Goal: Book appointment/travel/reservation

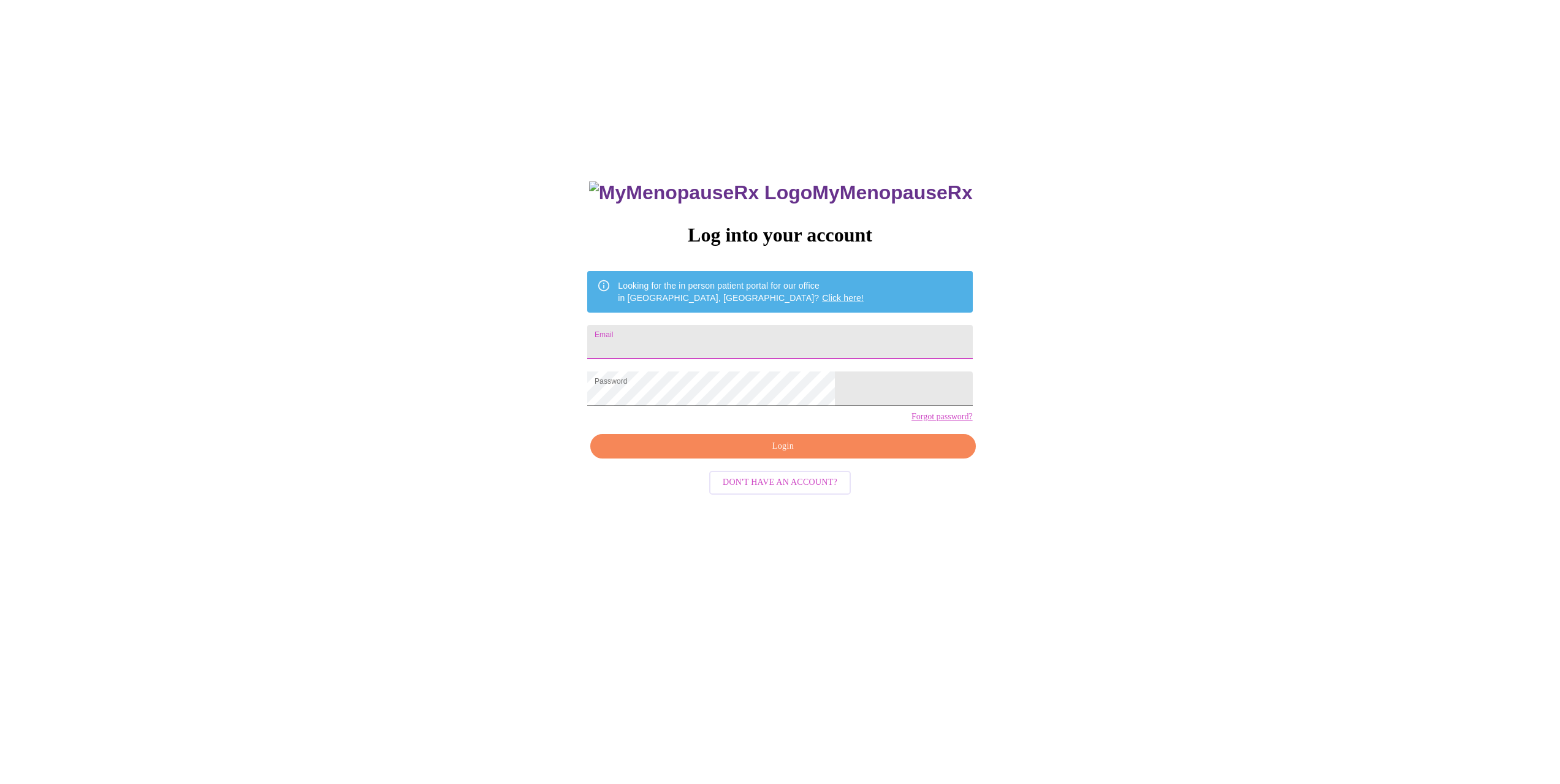
click at [717, 343] on input "Email" at bounding box center [780, 342] width 385 height 35
click at [588, 404] on div "MyMenopauseRx Log into your account Looking for the in person patient portal fo…" at bounding box center [780, 476] width 1550 height 941
click at [667, 337] on input "Email" at bounding box center [780, 342] width 385 height 35
click at [701, 334] on input "Email" at bounding box center [780, 342] width 385 height 35
click at [703, 336] on input "Email" at bounding box center [780, 342] width 385 height 35
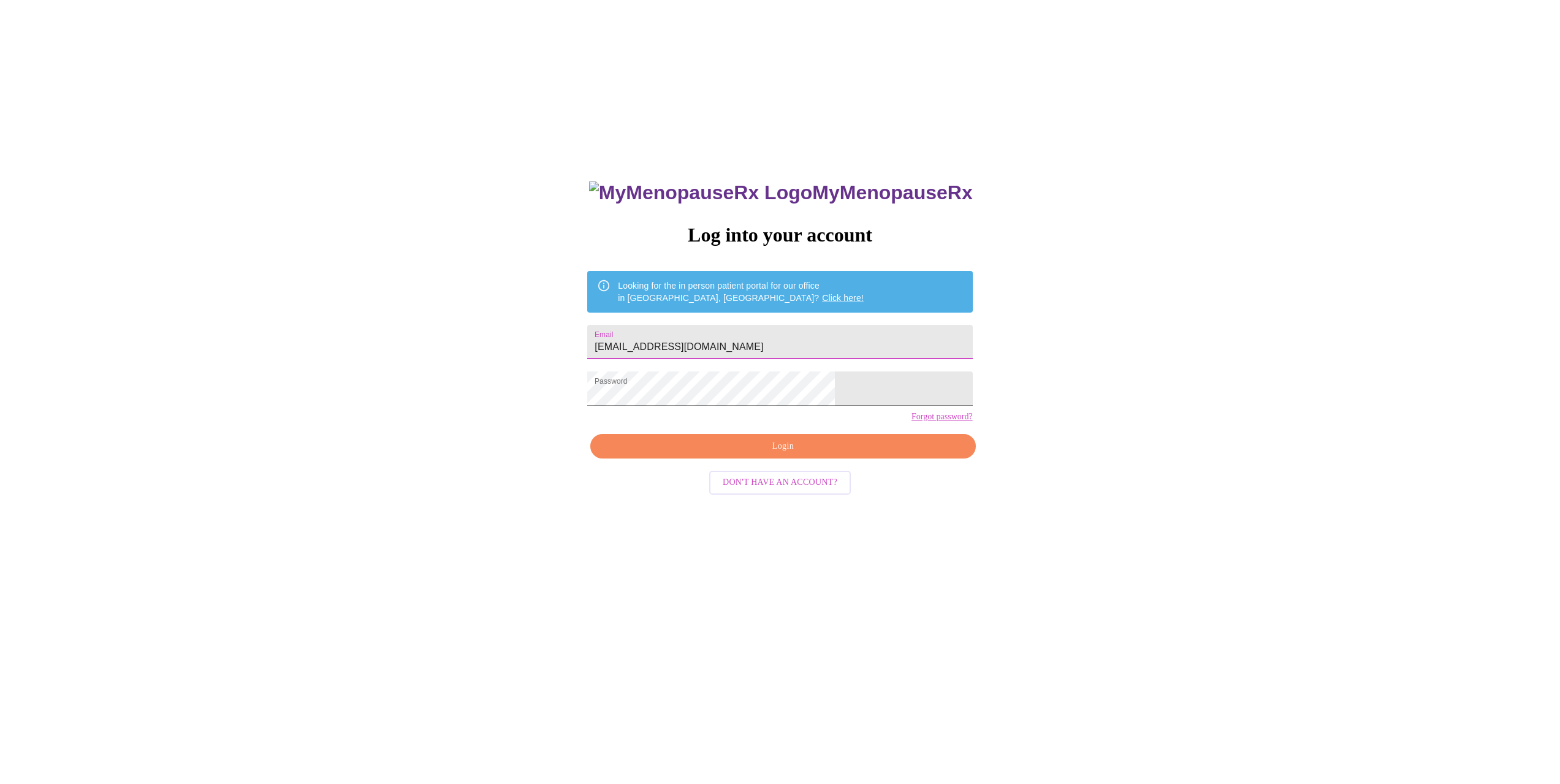
type input "[EMAIL_ADDRESS][DOMAIN_NAME]"
click at [783, 455] on span "Login" at bounding box center [783, 446] width 357 height 15
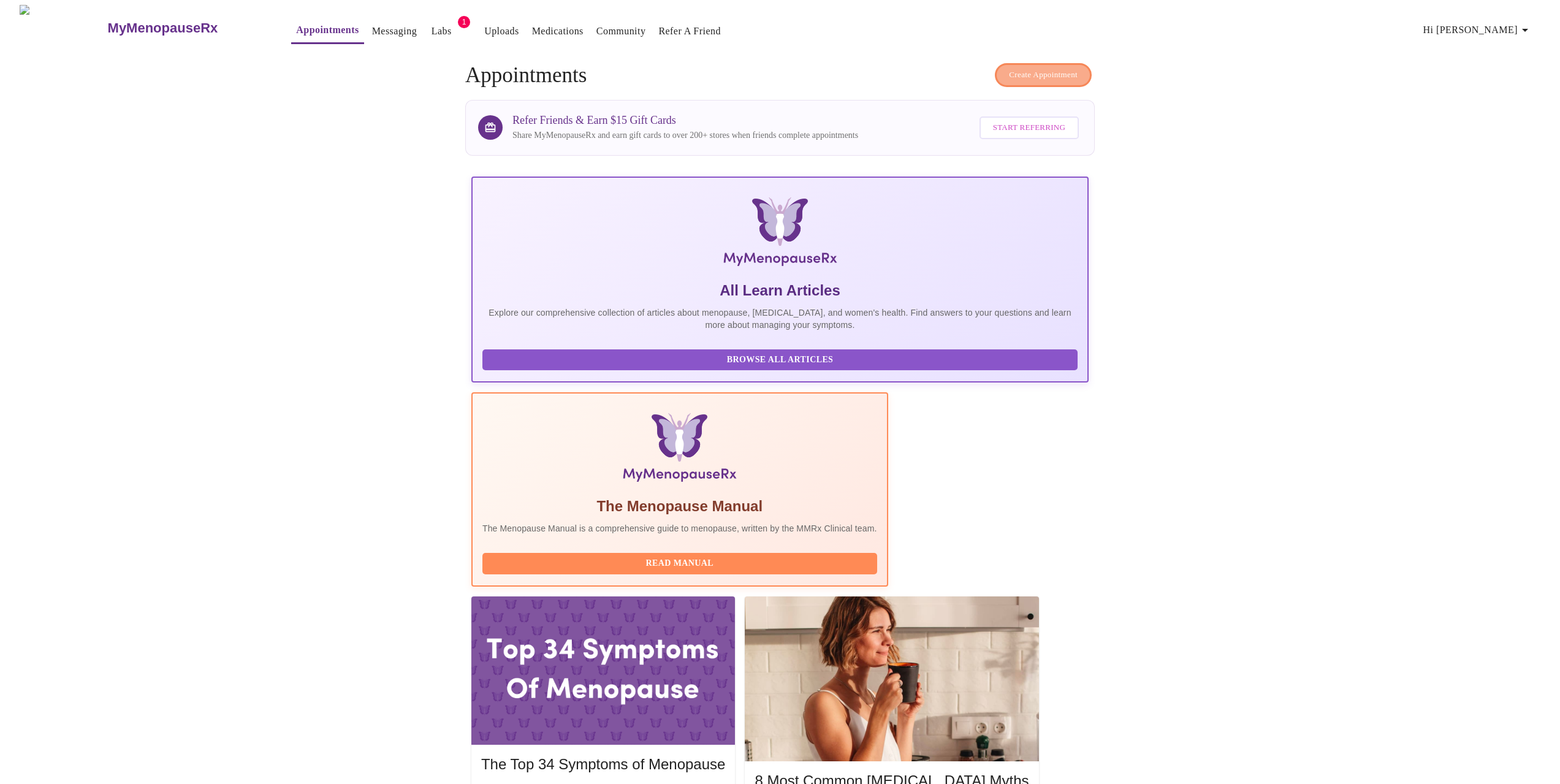
click at [1051, 69] on span "Create Appointment" at bounding box center [1043, 75] width 69 height 14
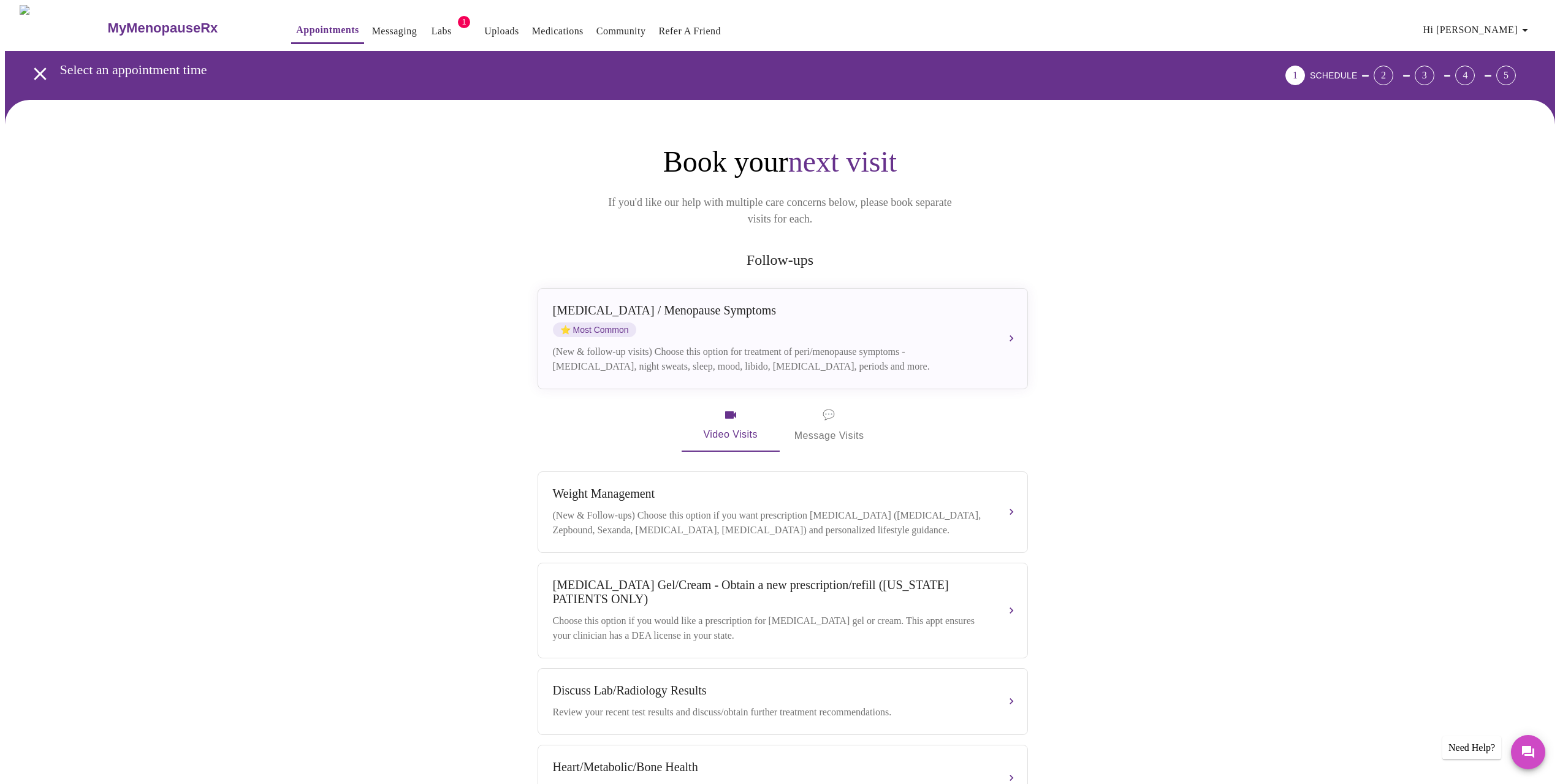
click at [878, 303] on div "[MEDICAL_DATA] / Menopause Symptoms ⭐ Most Common" at bounding box center [770, 320] width 435 height 34
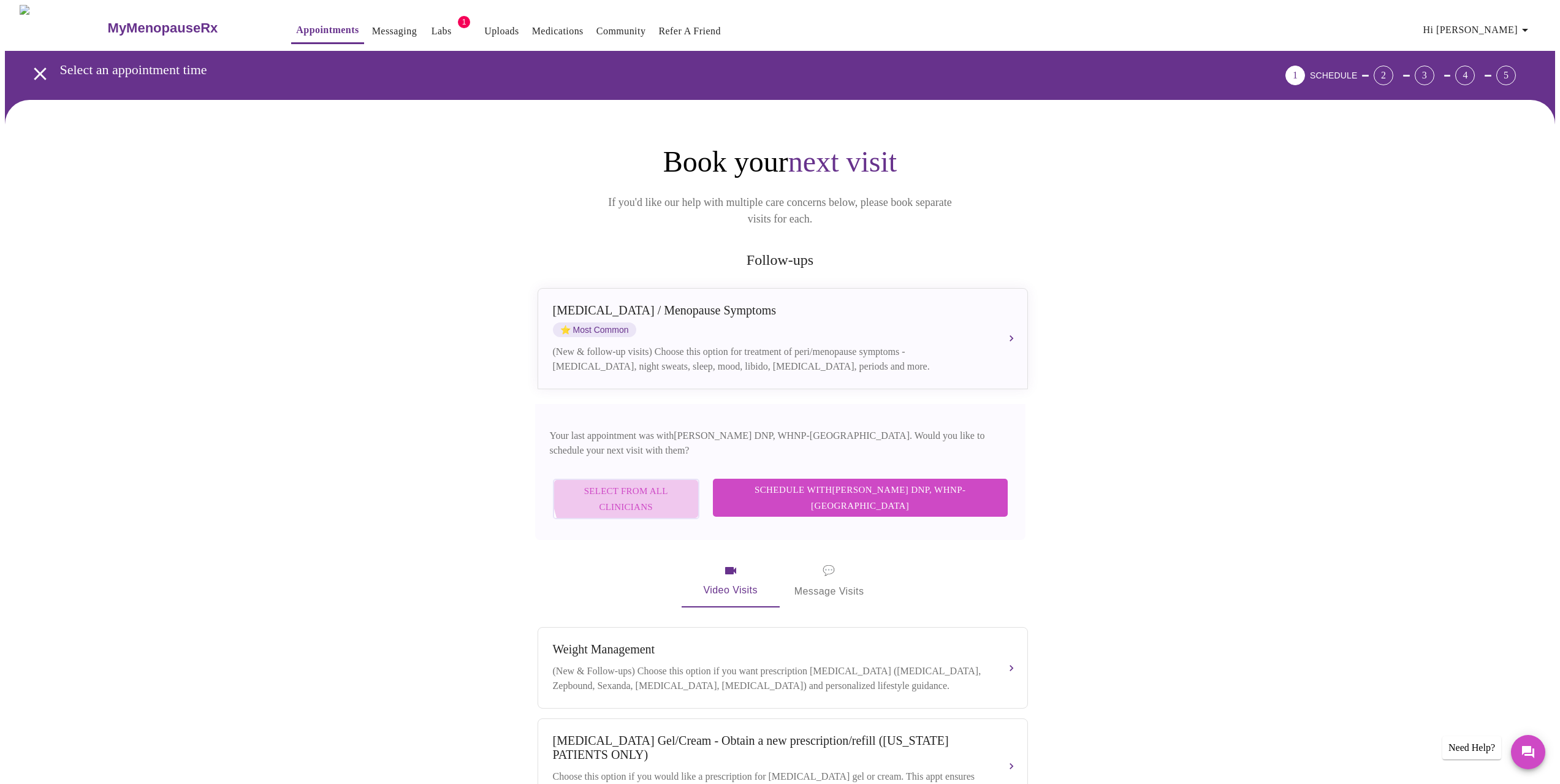
click at [686, 483] on span "Select from All Clinicians" at bounding box center [626, 499] width 120 height 32
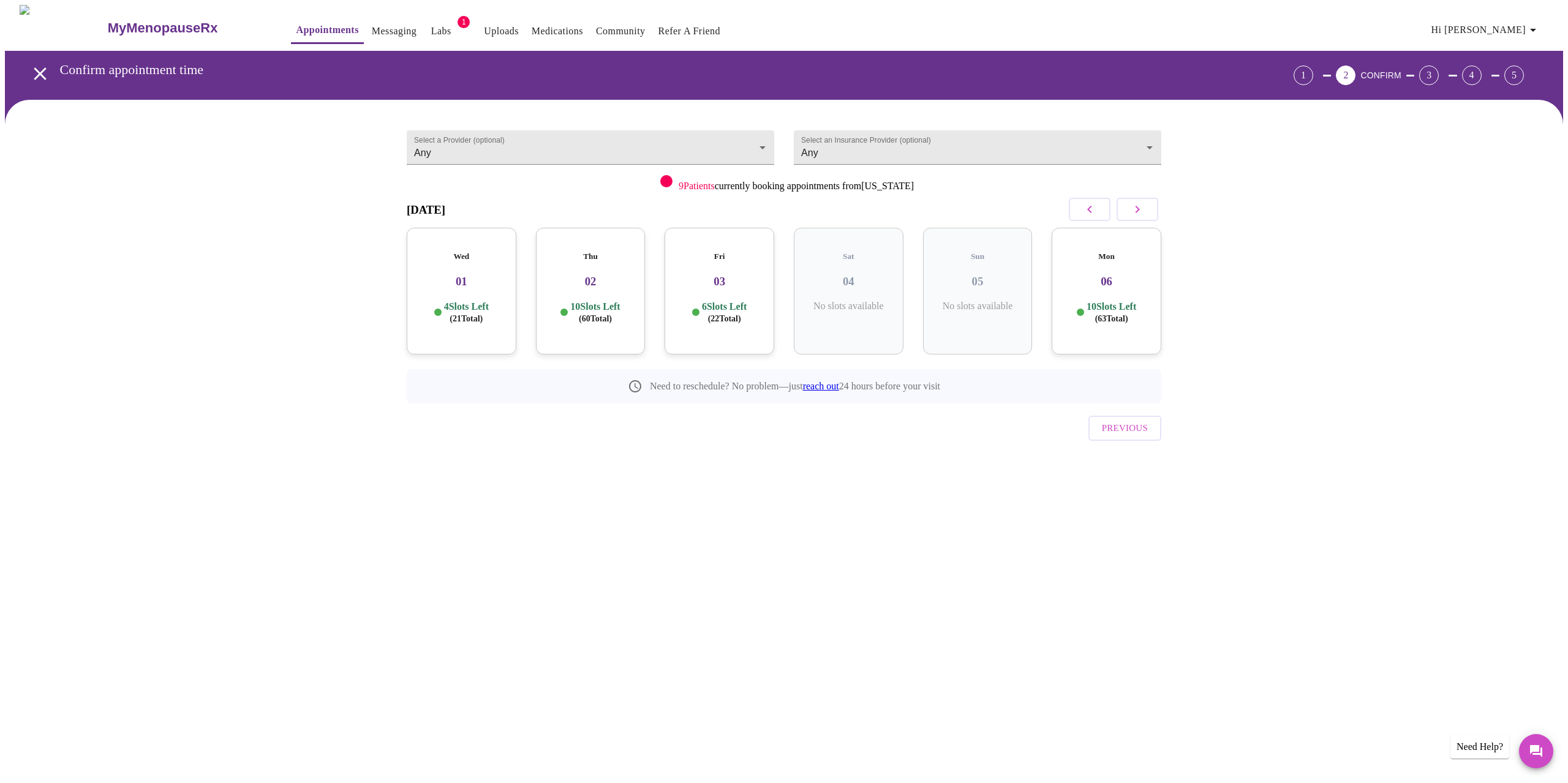
click at [455, 314] on span "( 21 Total)" at bounding box center [466, 318] width 33 height 9
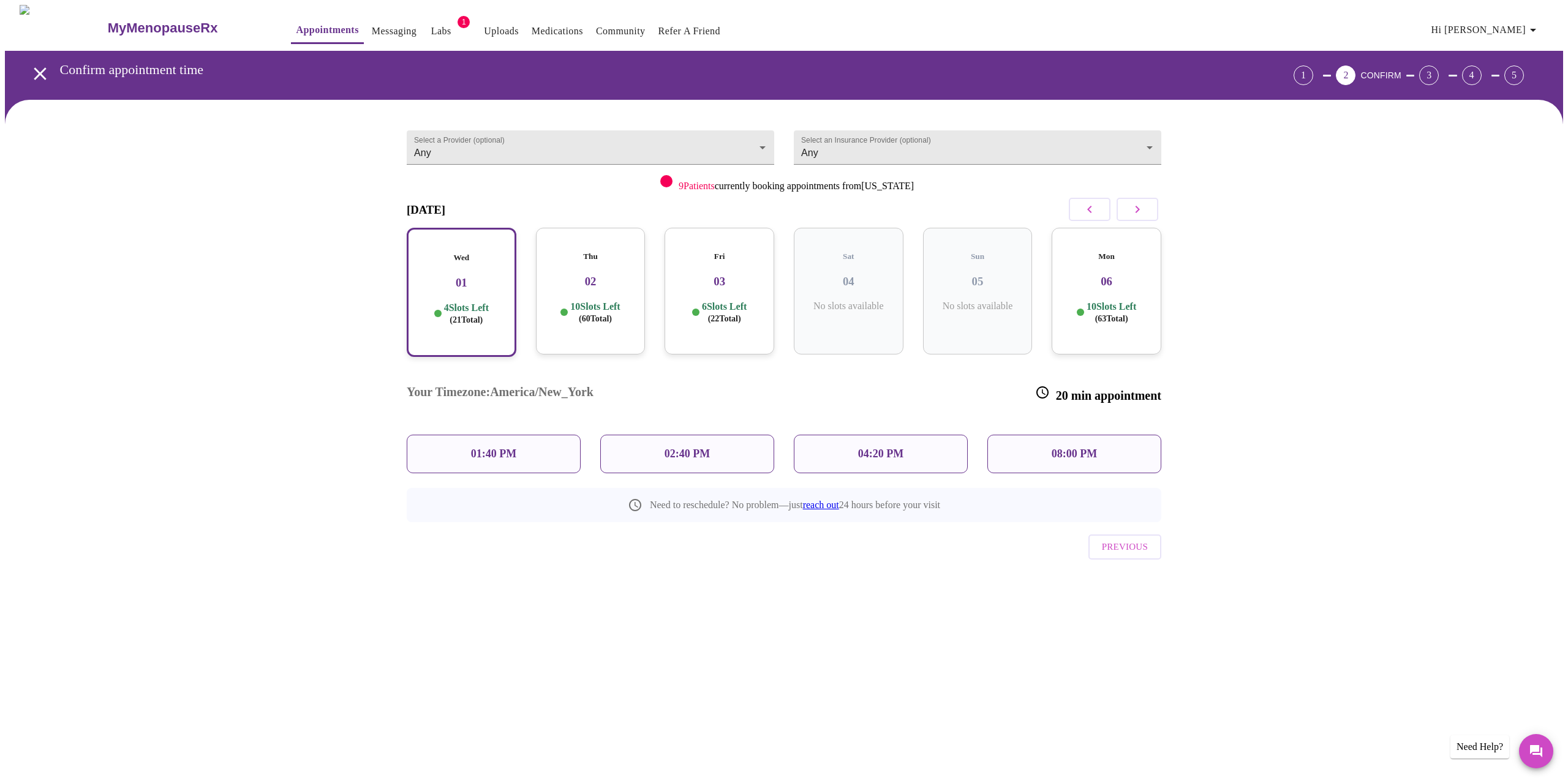
click at [585, 300] on p "10 Slots Left ( 60 Total)" at bounding box center [595, 312] width 50 height 24
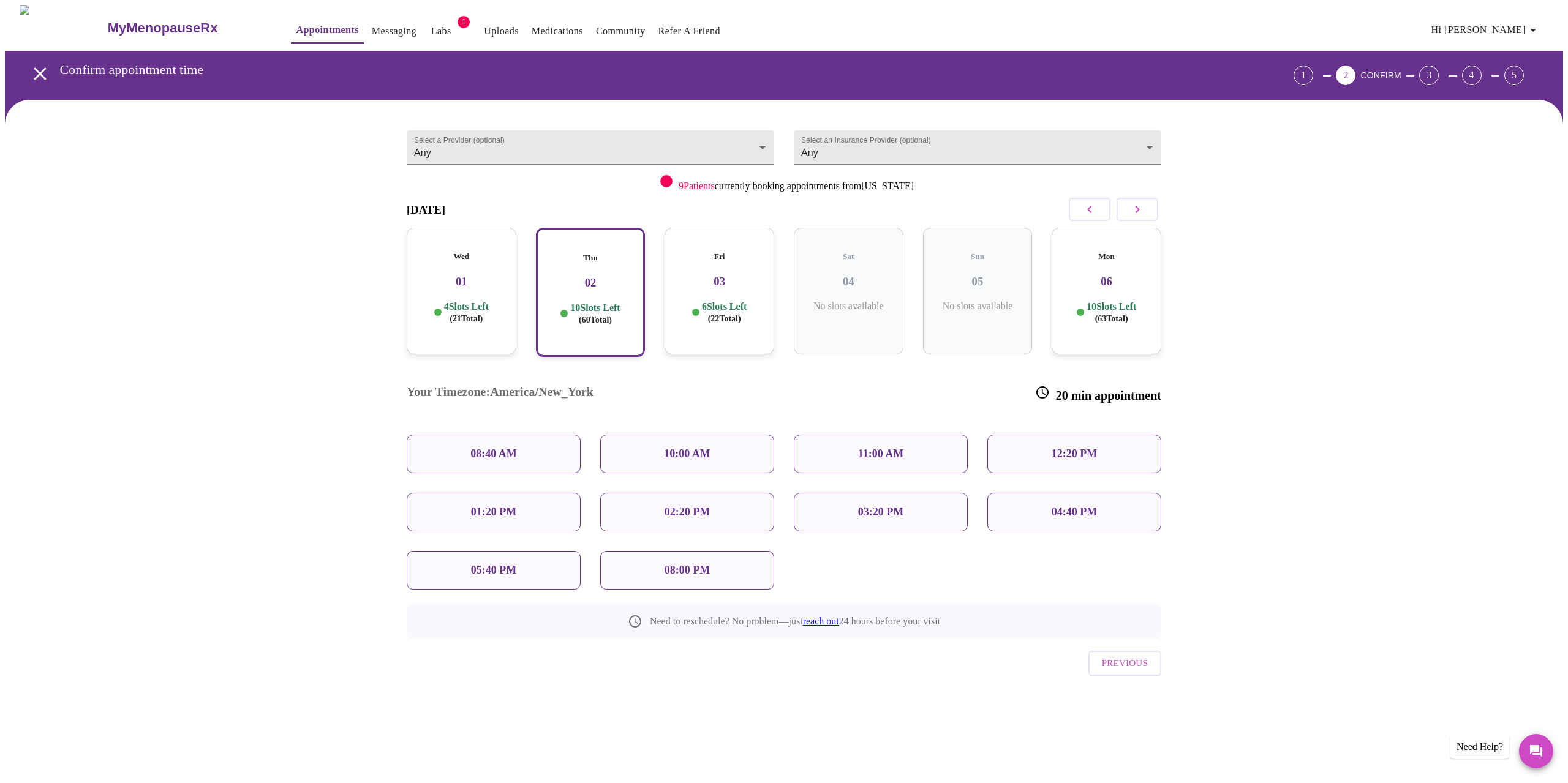
click at [648, 434] on div "10:00 AM" at bounding box center [687, 453] width 174 height 38
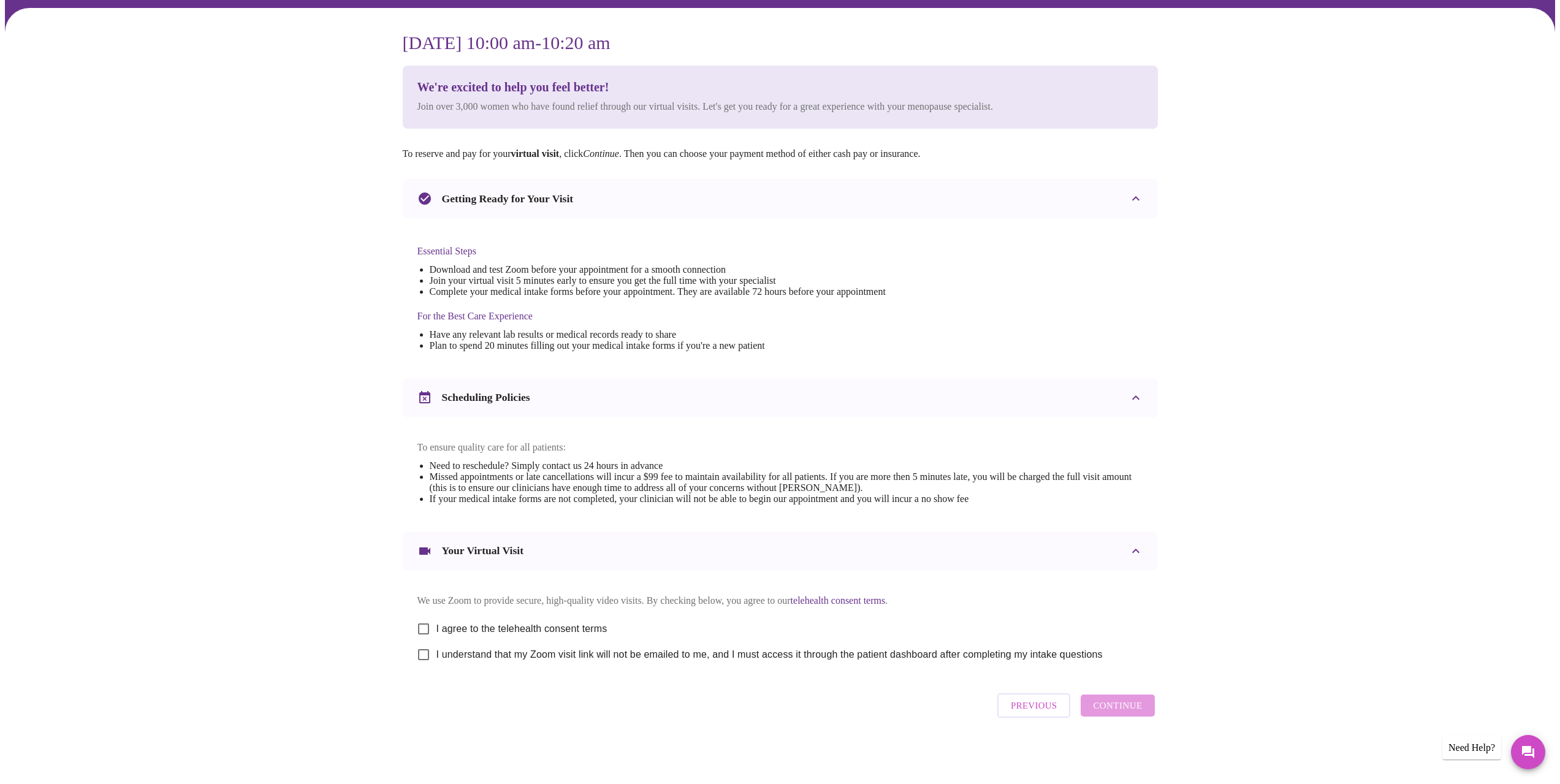
scroll to position [105, 0]
click at [571, 627] on span "I agree to the telehealth consent terms" at bounding box center [522, 629] width 171 height 15
click at [437, 627] on input "I agree to the telehealth consent terms" at bounding box center [424, 629] width 26 height 26
checkbox input "true"
click at [567, 651] on span "I understand that my Zoom visit link will not be emailed to me, and I must acce…" at bounding box center [770, 655] width 667 height 15
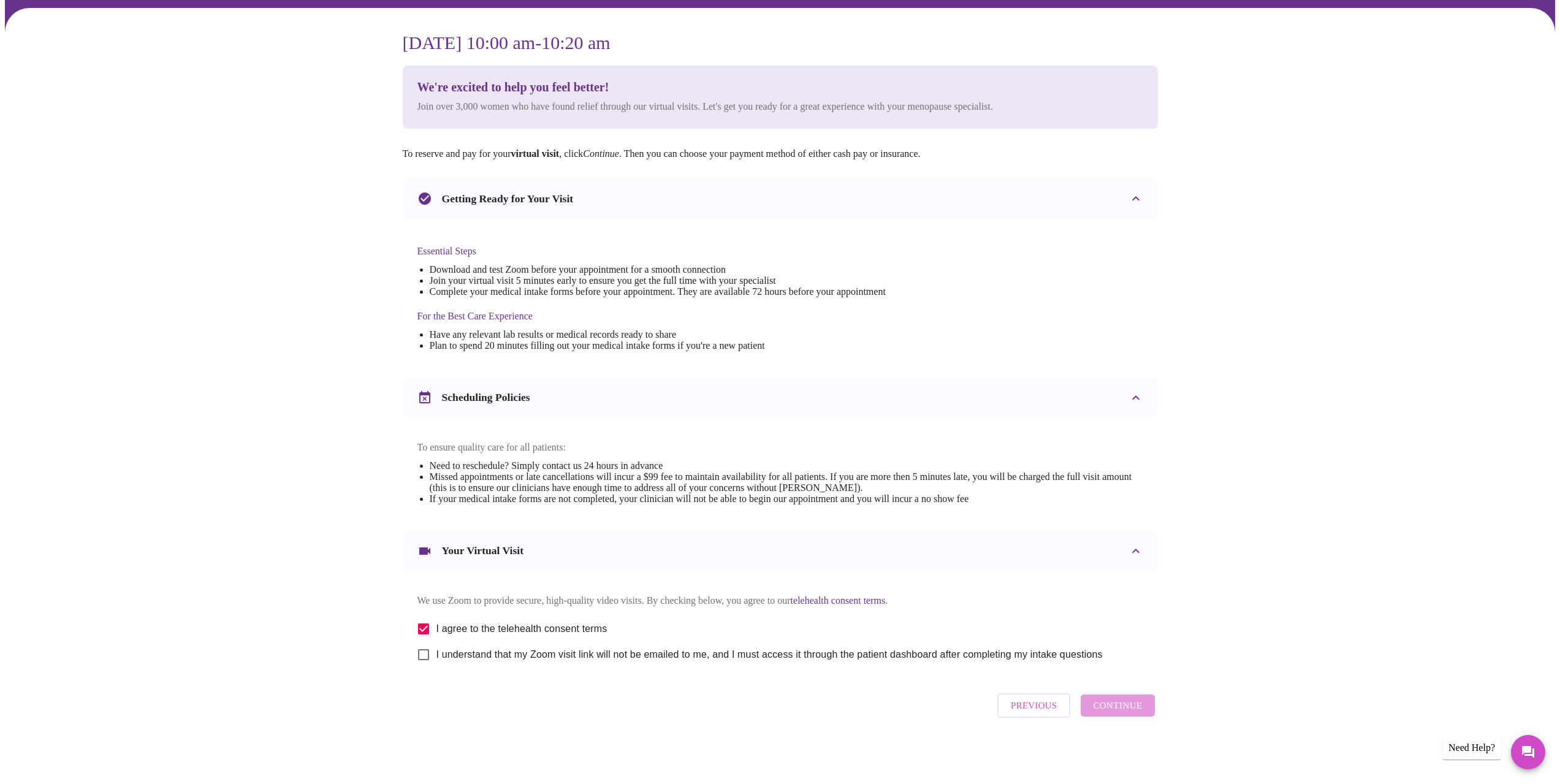
click at [437, 651] on input "I understand that my Zoom visit link will not be emailed to me, and I must acce…" at bounding box center [424, 654] width 26 height 26
checkbox input "true"
click at [1126, 709] on span "Continue" at bounding box center [1117, 705] width 49 height 16
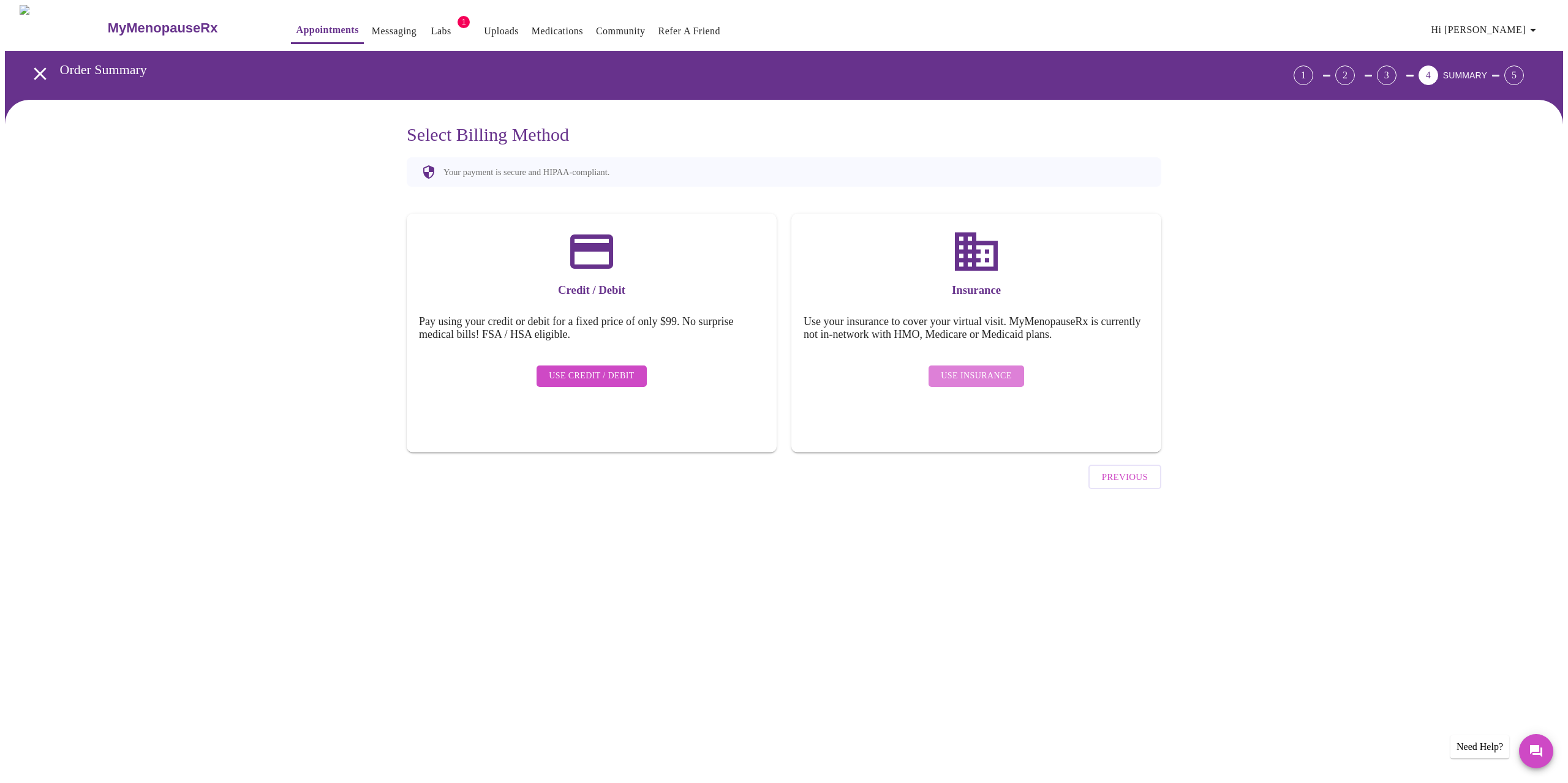
click at [995, 372] on span "Use Insurance" at bounding box center [976, 376] width 71 height 15
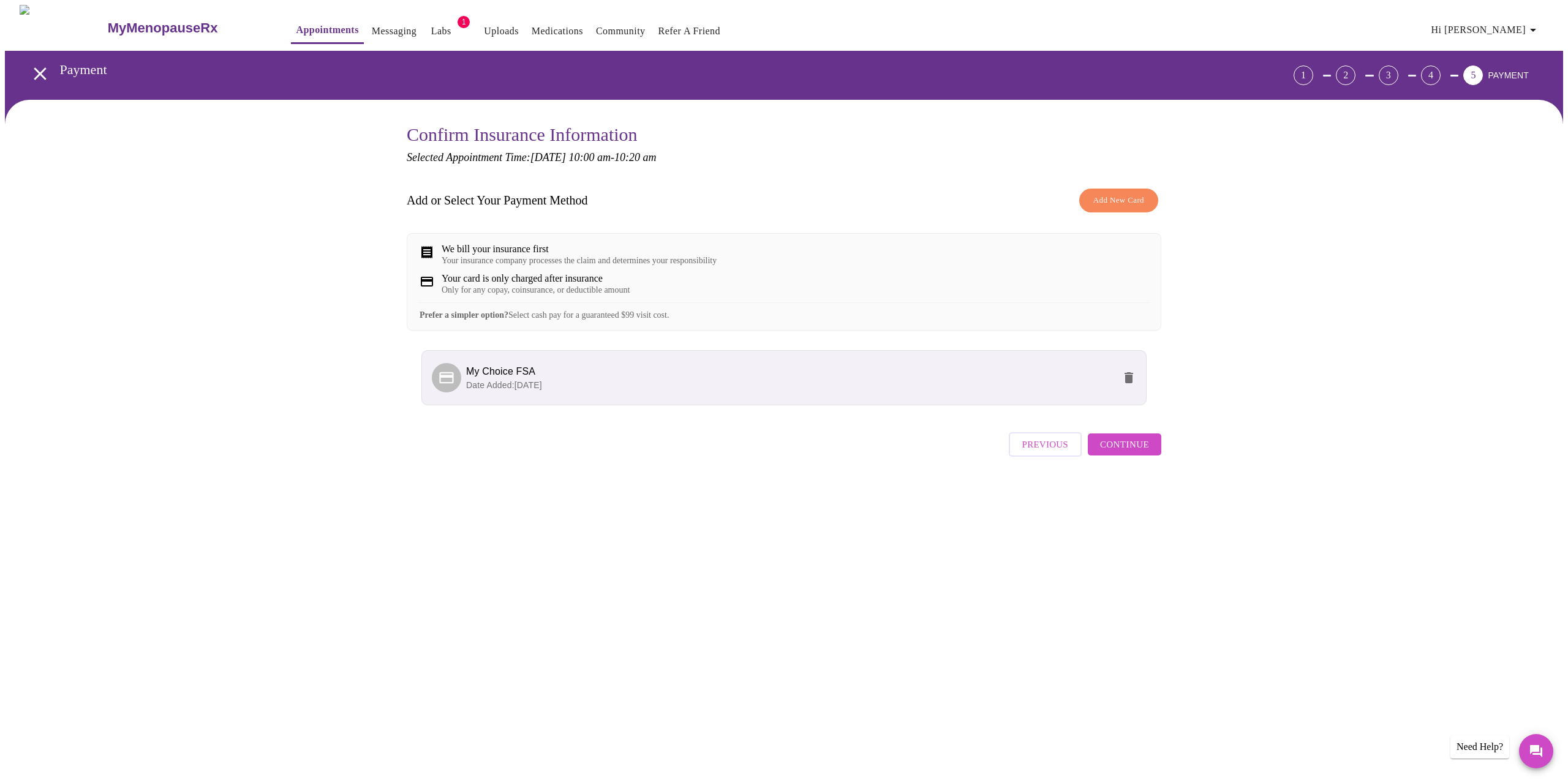
click at [1118, 205] on span "Add New Card" at bounding box center [1118, 200] width 50 height 14
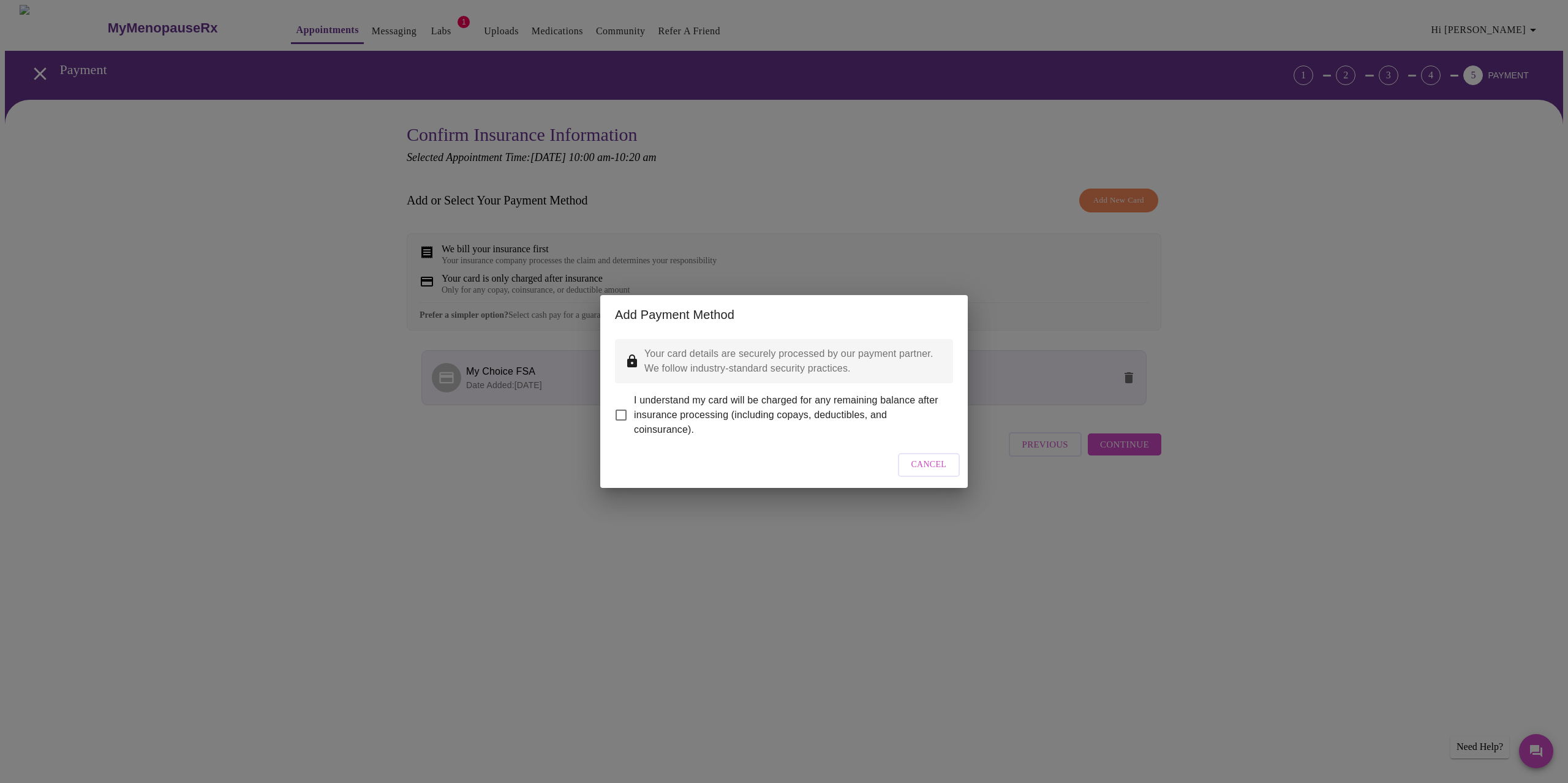
click at [697, 416] on span "I understand my card will be charged for any remaining balance after insurance …" at bounding box center [789, 415] width 310 height 44
click at [634, 416] on input "I understand my card will be charged for any remaining balance after insurance …" at bounding box center [621, 415] width 26 height 26
checkbox input "true"
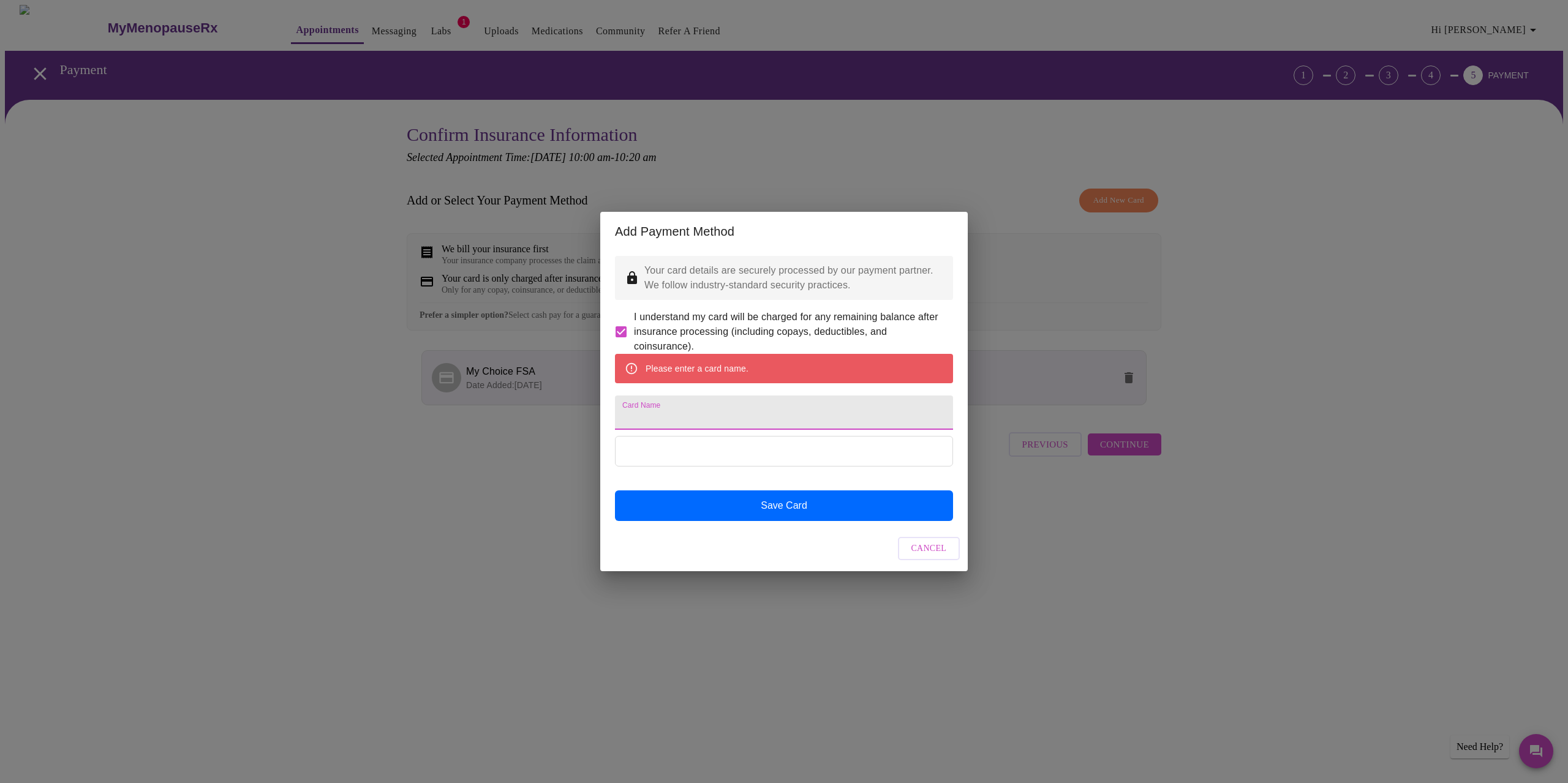
click at [762, 416] on input "Card Name" at bounding box center [783, 413] width 338 height 35
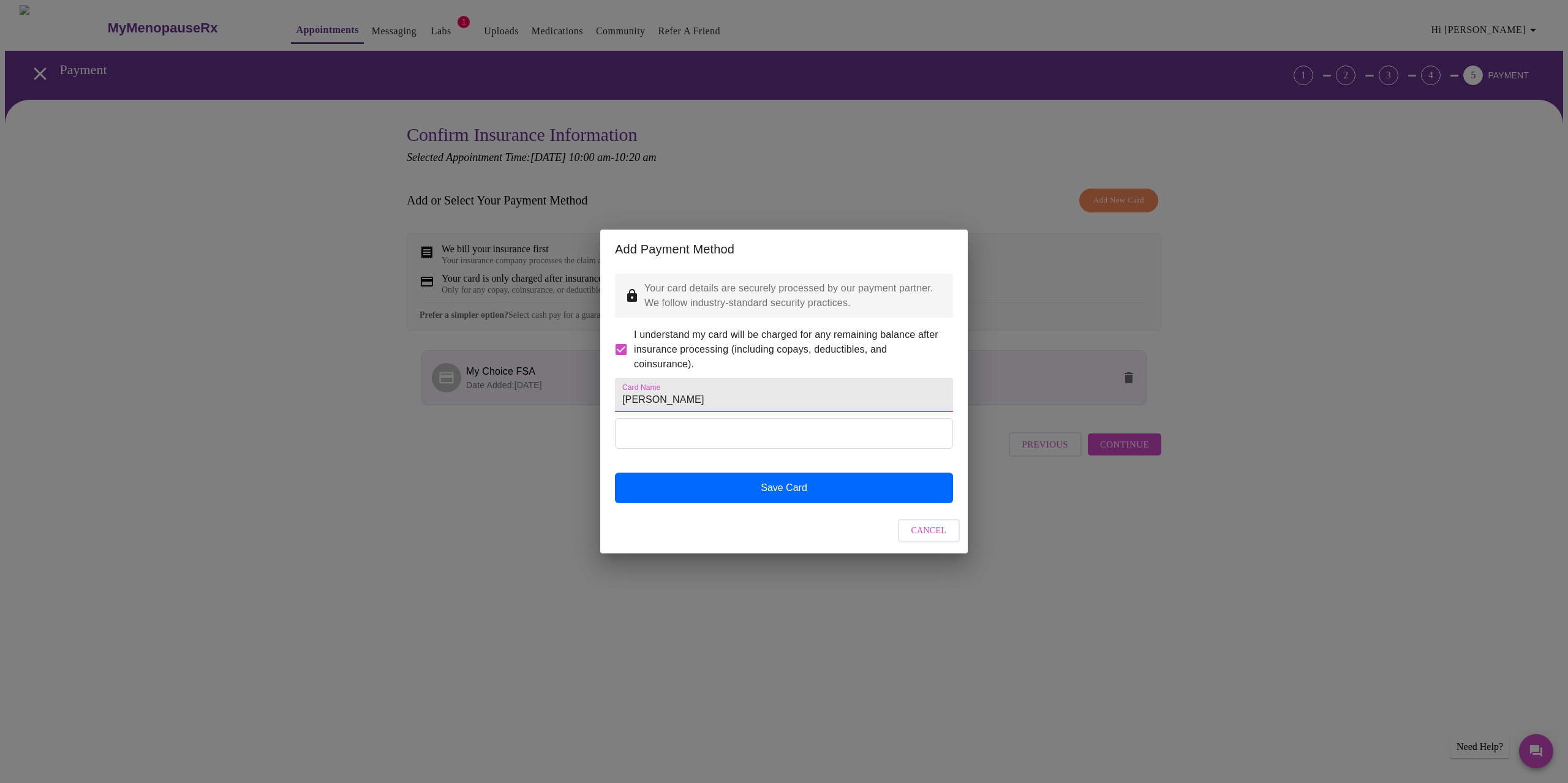
type input "[PERSON_NAME]"
click at [926, 539] on span "Cancel" at bounding box center [929, 531] width 35 height 15
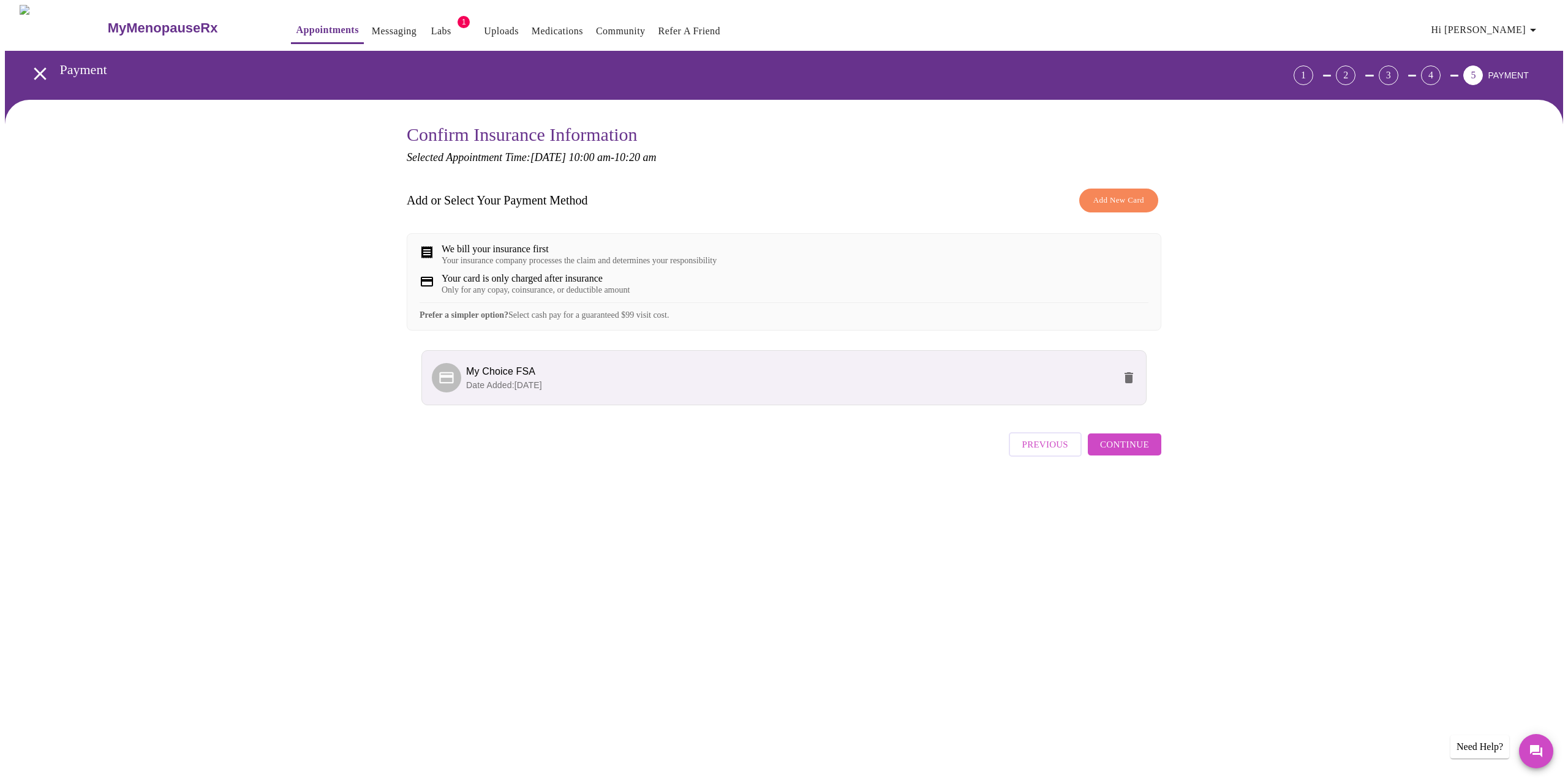
click at [1120, 452] on span "Continue" at bounding box center [1124, 444] width 49 height 16
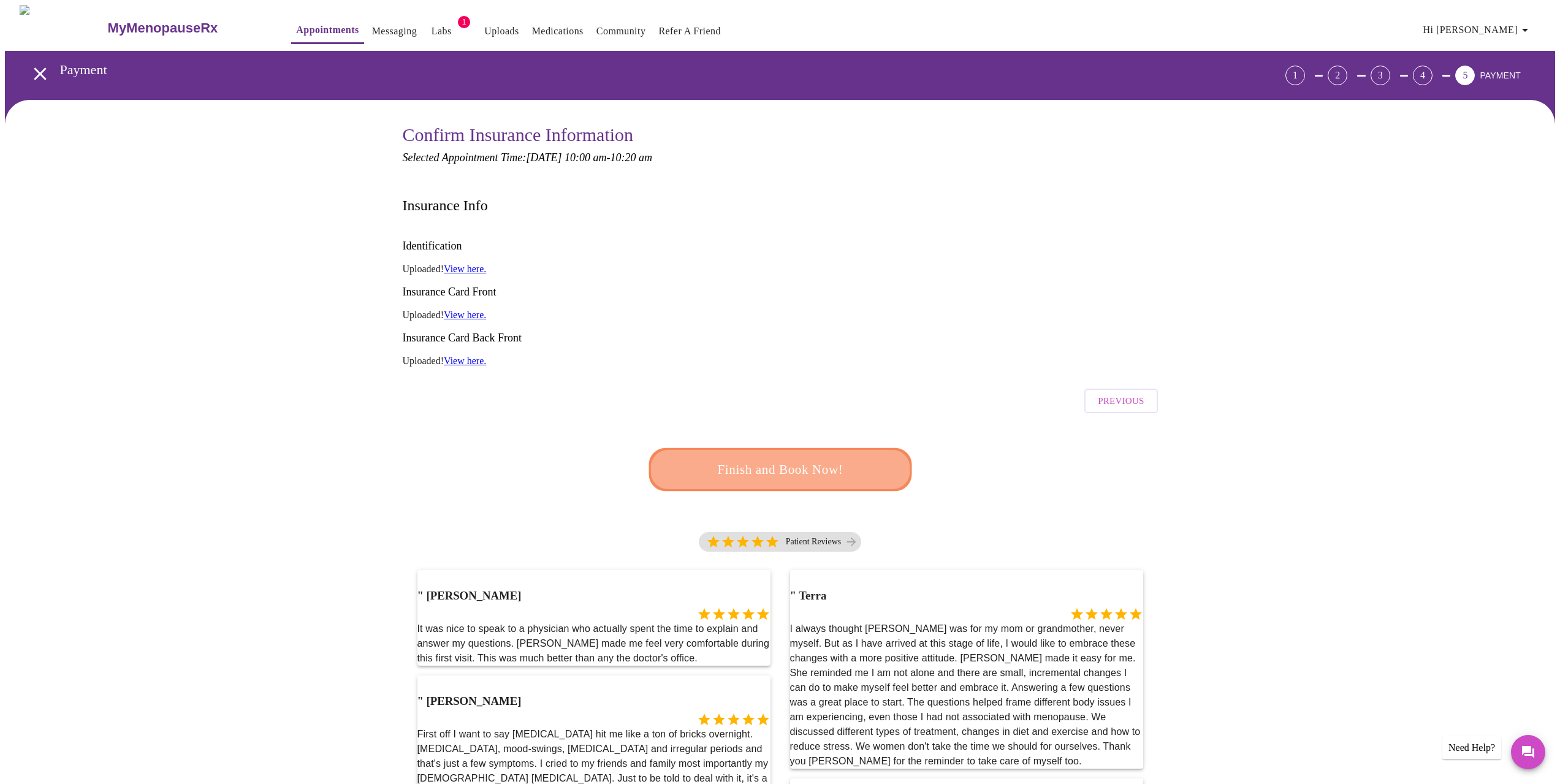
click at [825, 458] on span "Finish and Book Now!" at bounding box center [780, 469] width 228 height 23
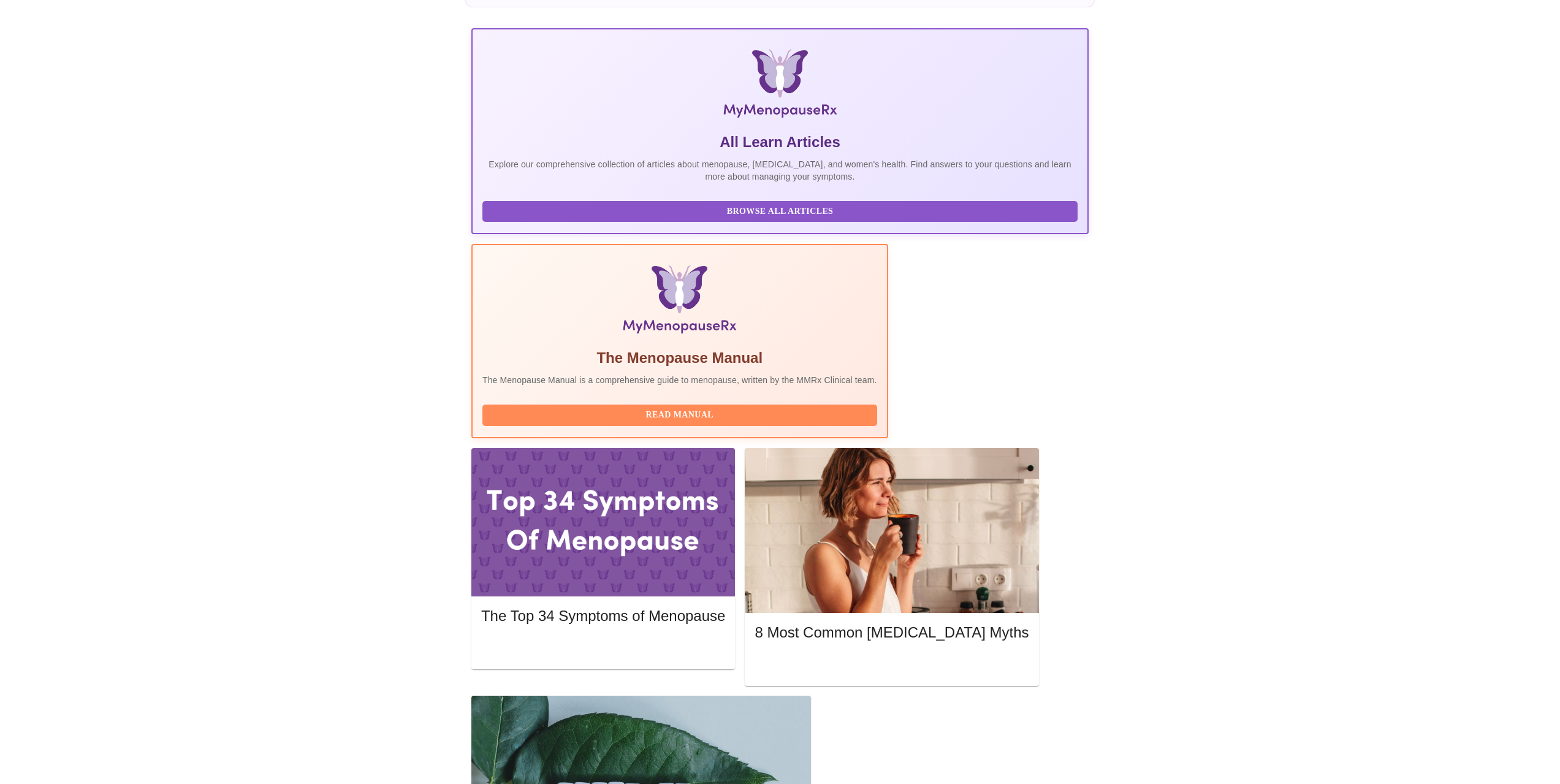
scroll to position [245, 0]
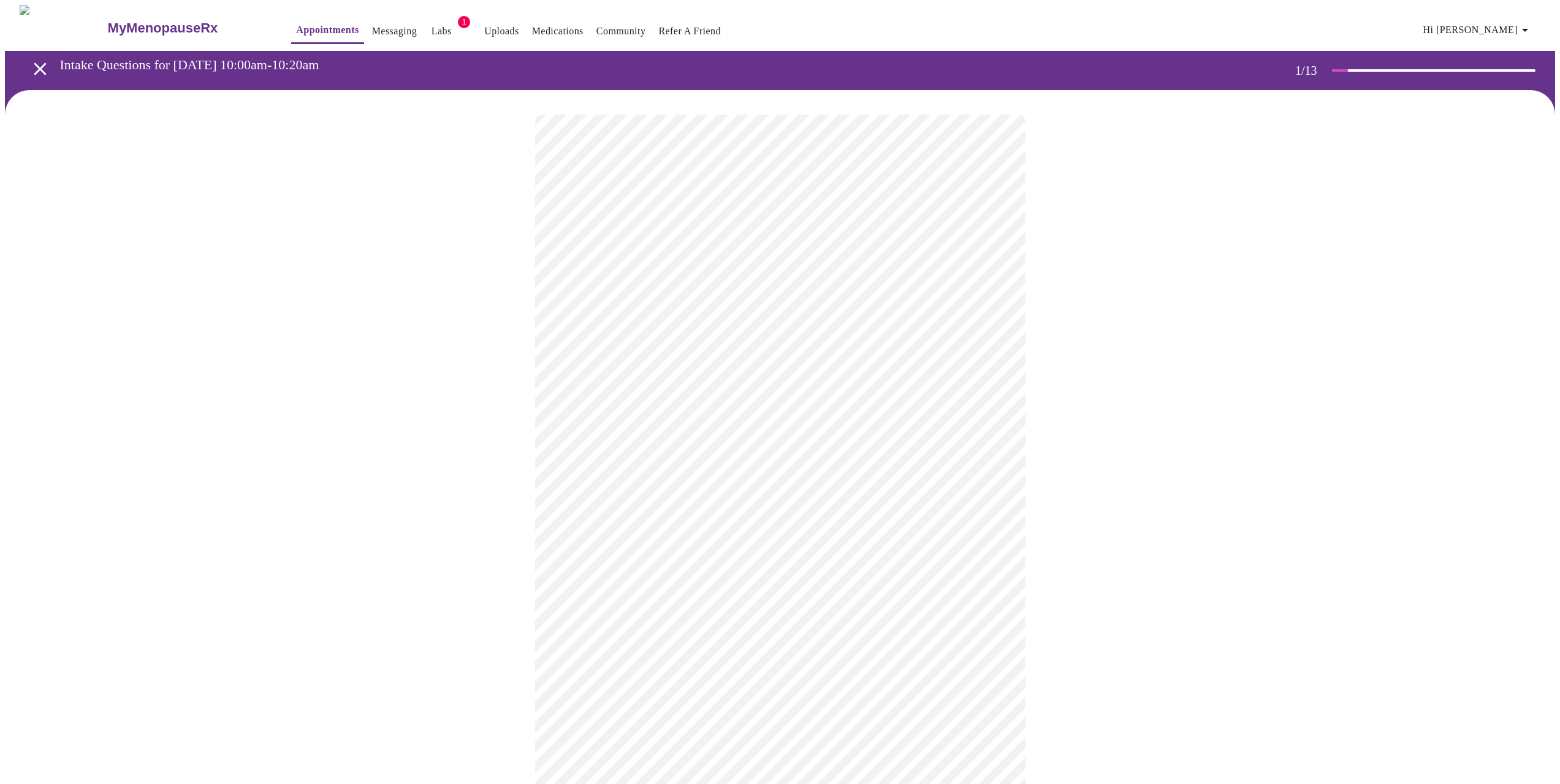
click at [682, 259] on body "MyMenopauseRx Appointments Messaging Labs 1 Uploads Medications Community Refer…" at bounding box center [780, 565] width 1550 height 1120
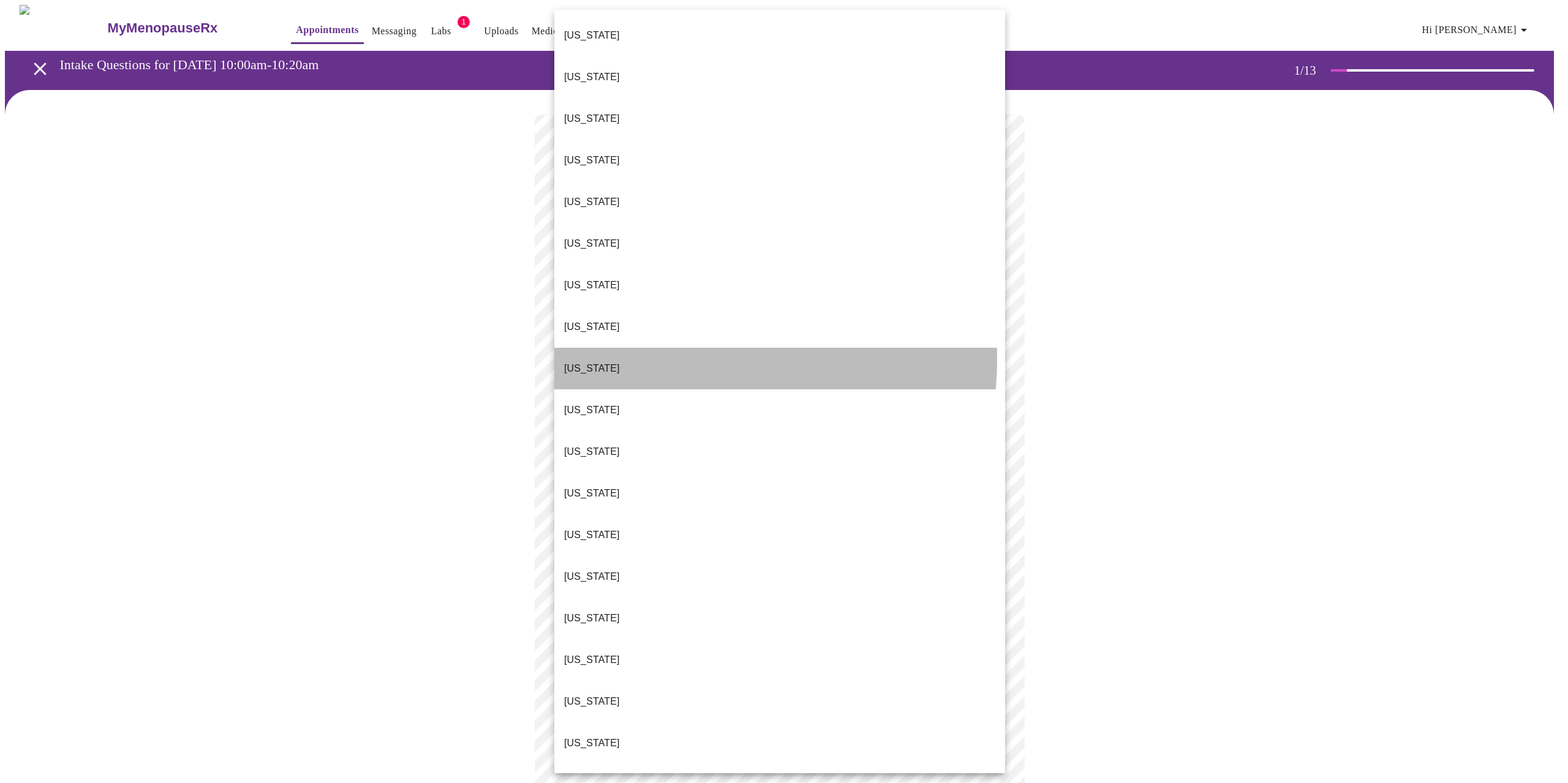
click at [676, 348] on li "[US_STATE]" at bounding box center [779, 368] width 450 height 41
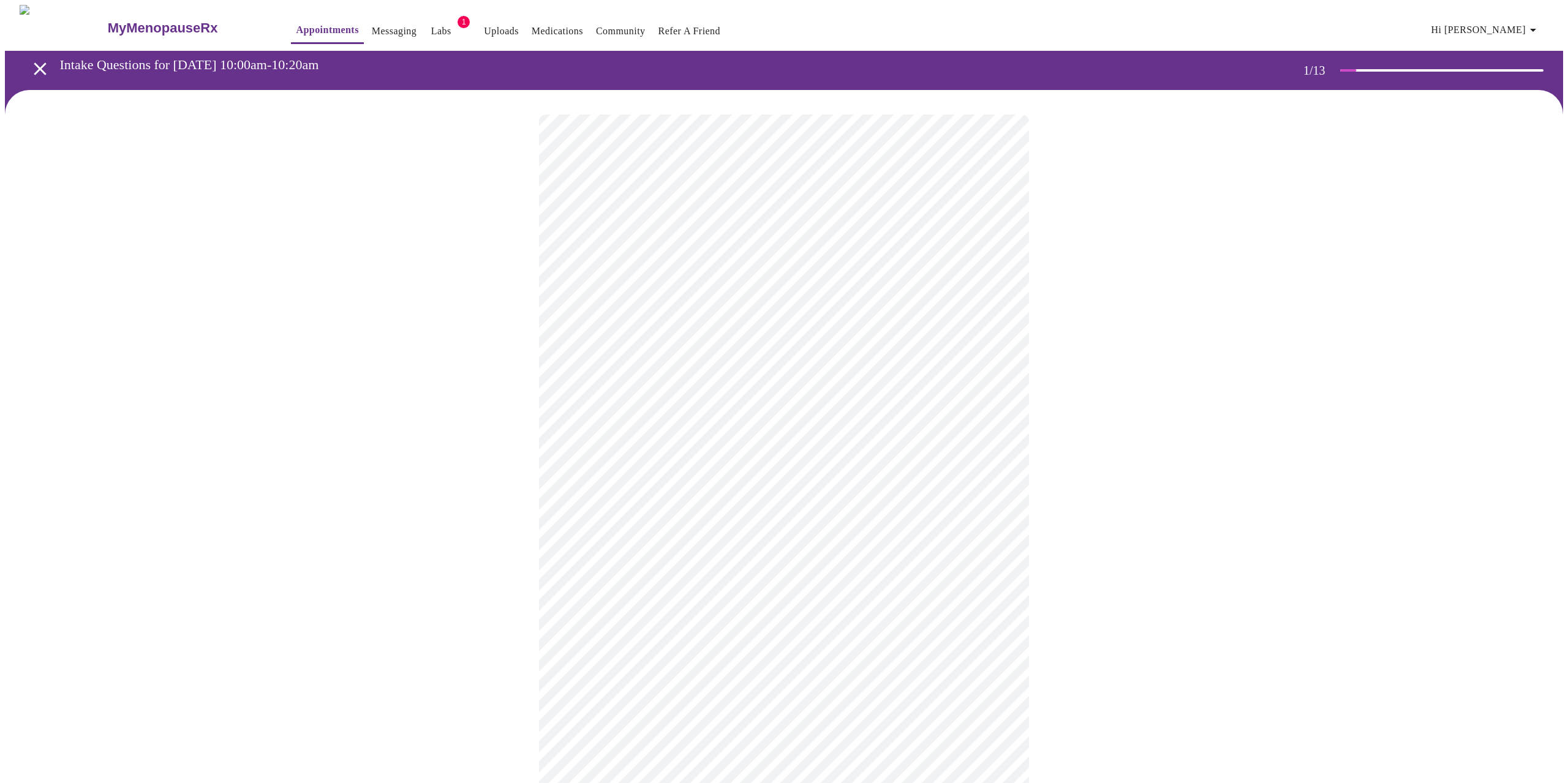
click at [680, 364] on body "MyMenopauseRx Appointments Messaging Labs 1 Uploads Medications Community Refer…" at bounding box center [784, 561] width 1558 height 1111
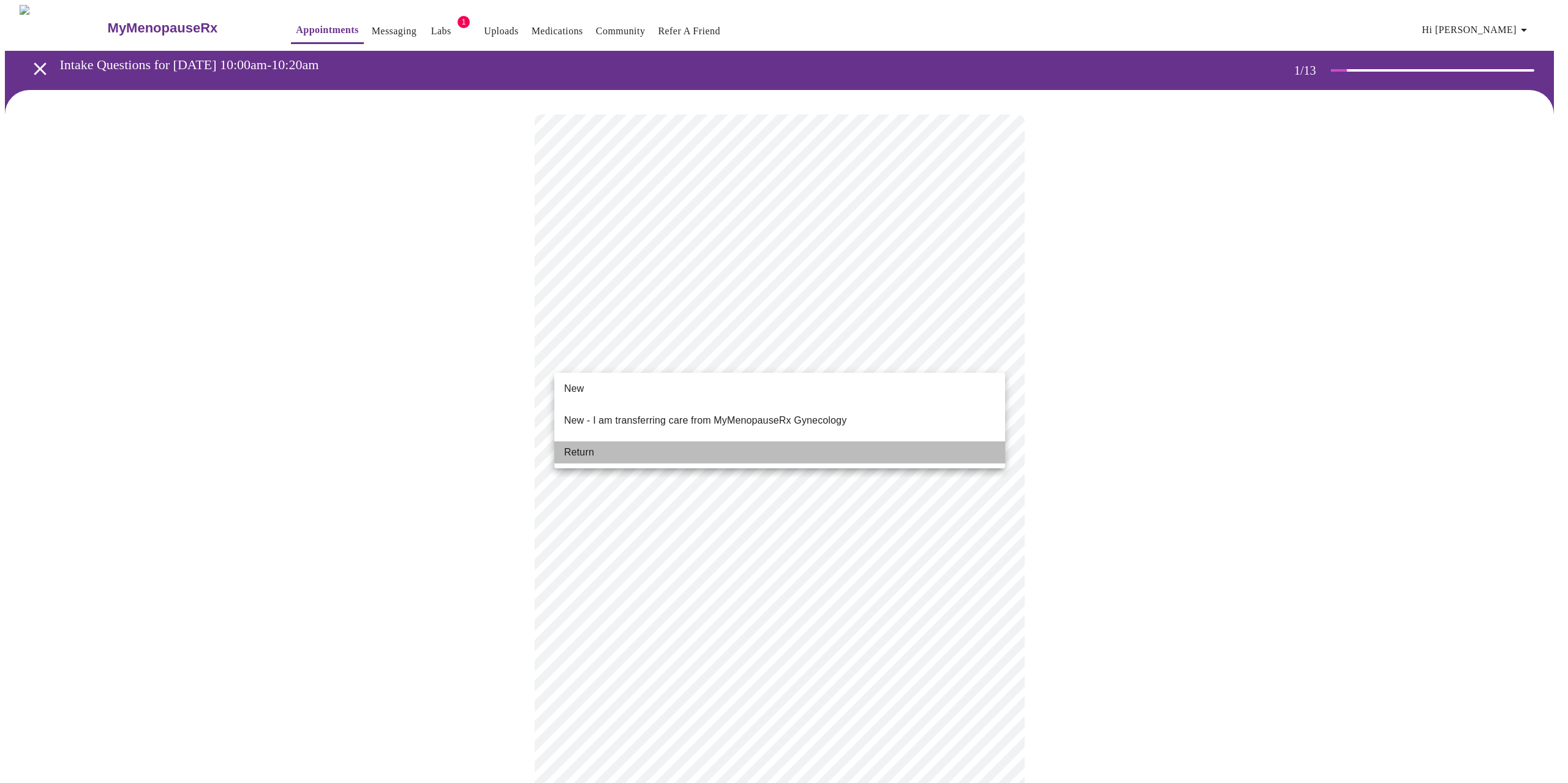
click at [667, 443] on li "Return" at bounding box center [779, 452] width 450 height 22
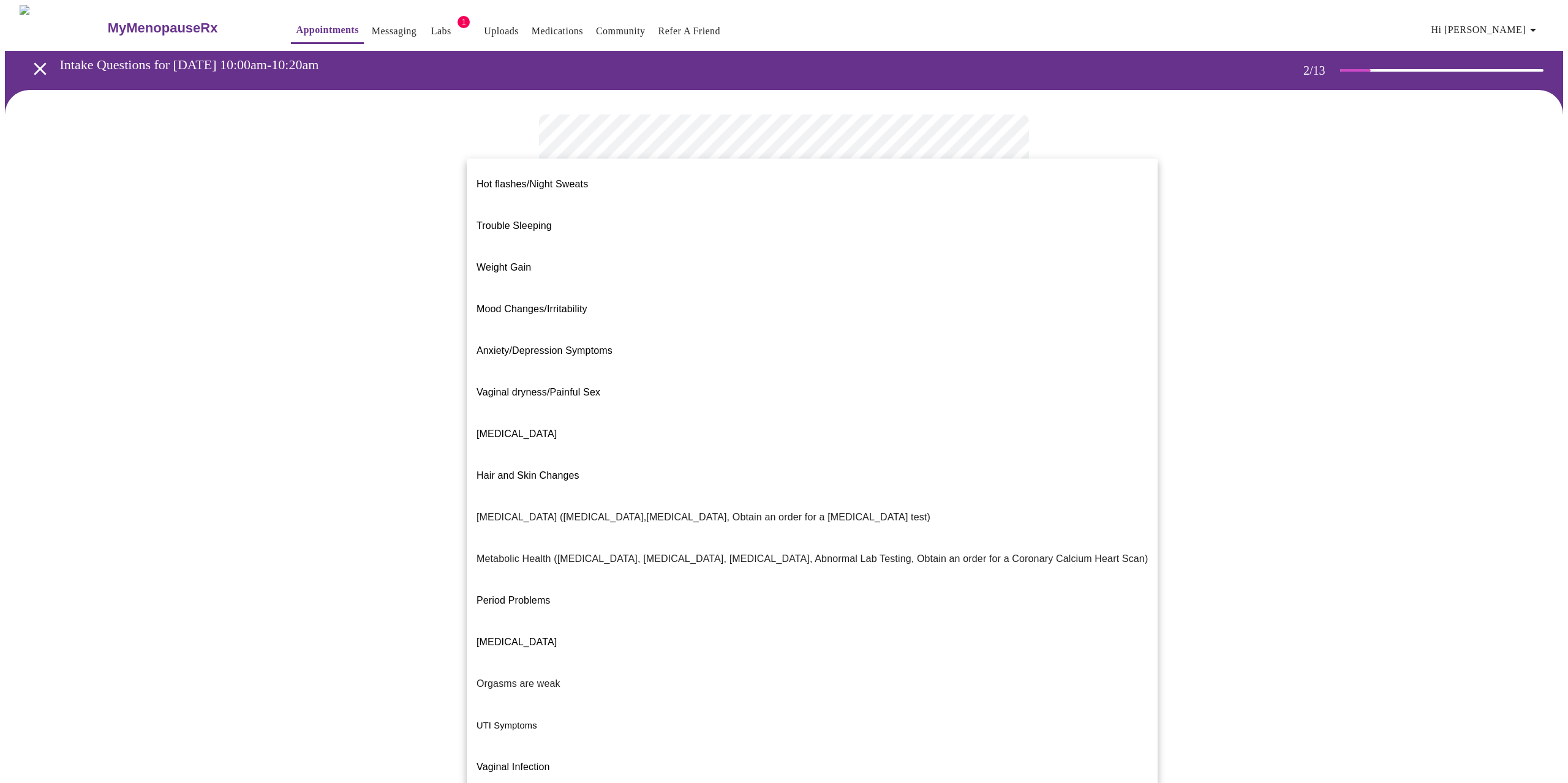
click at [844, 255] on body "MyMenopauseRx Appointments Messaging Labs 1 Uploads Medications Community Refer…" at bounding box center [784, 373] width 1558 height 736
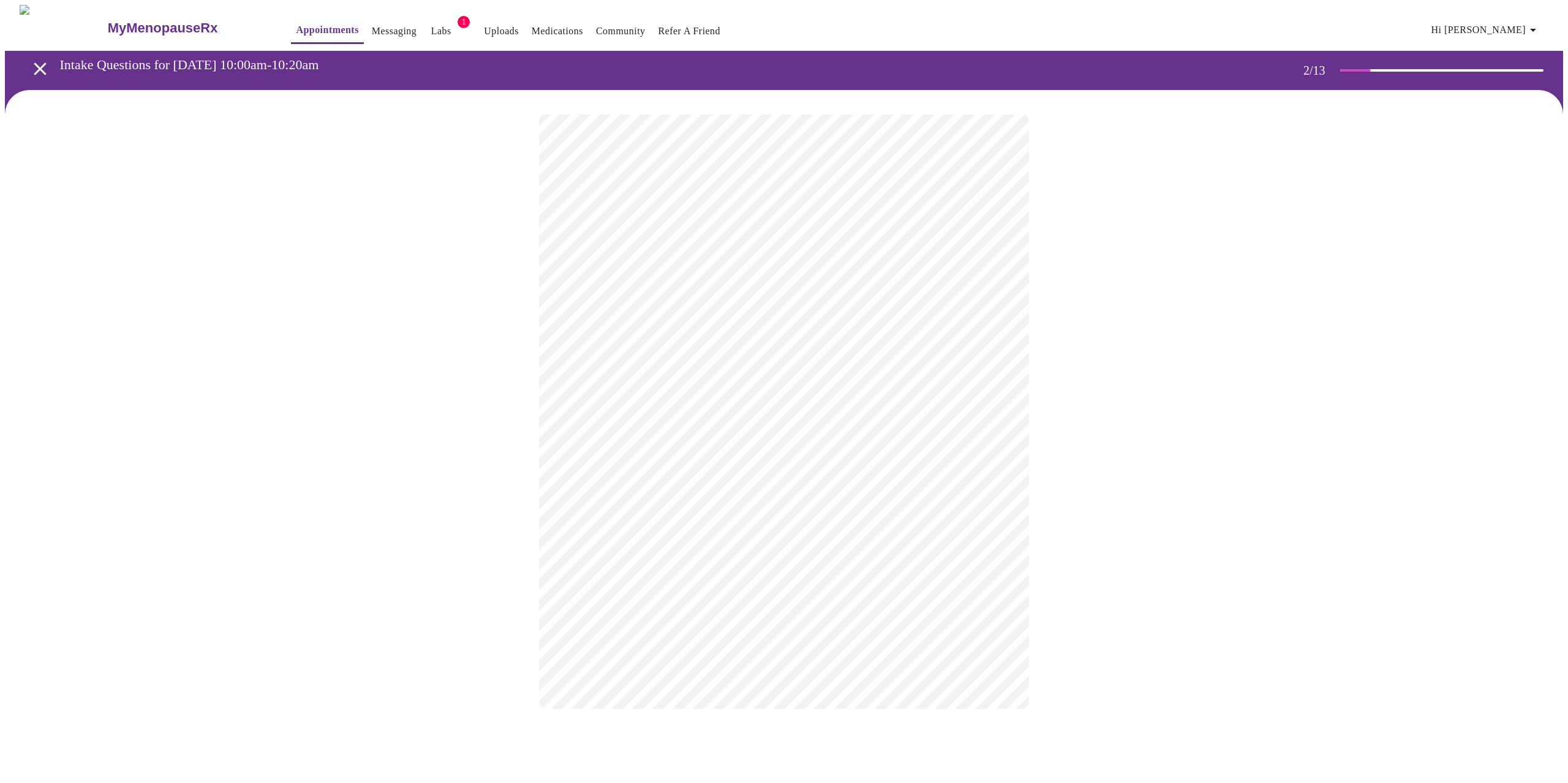
click at [634, 376] on body "MyMenopauseRx Appointments Messaging Labs 1 Uploads Medications Community Refer…" at bounding box center [784, 370] width 1558 height 729
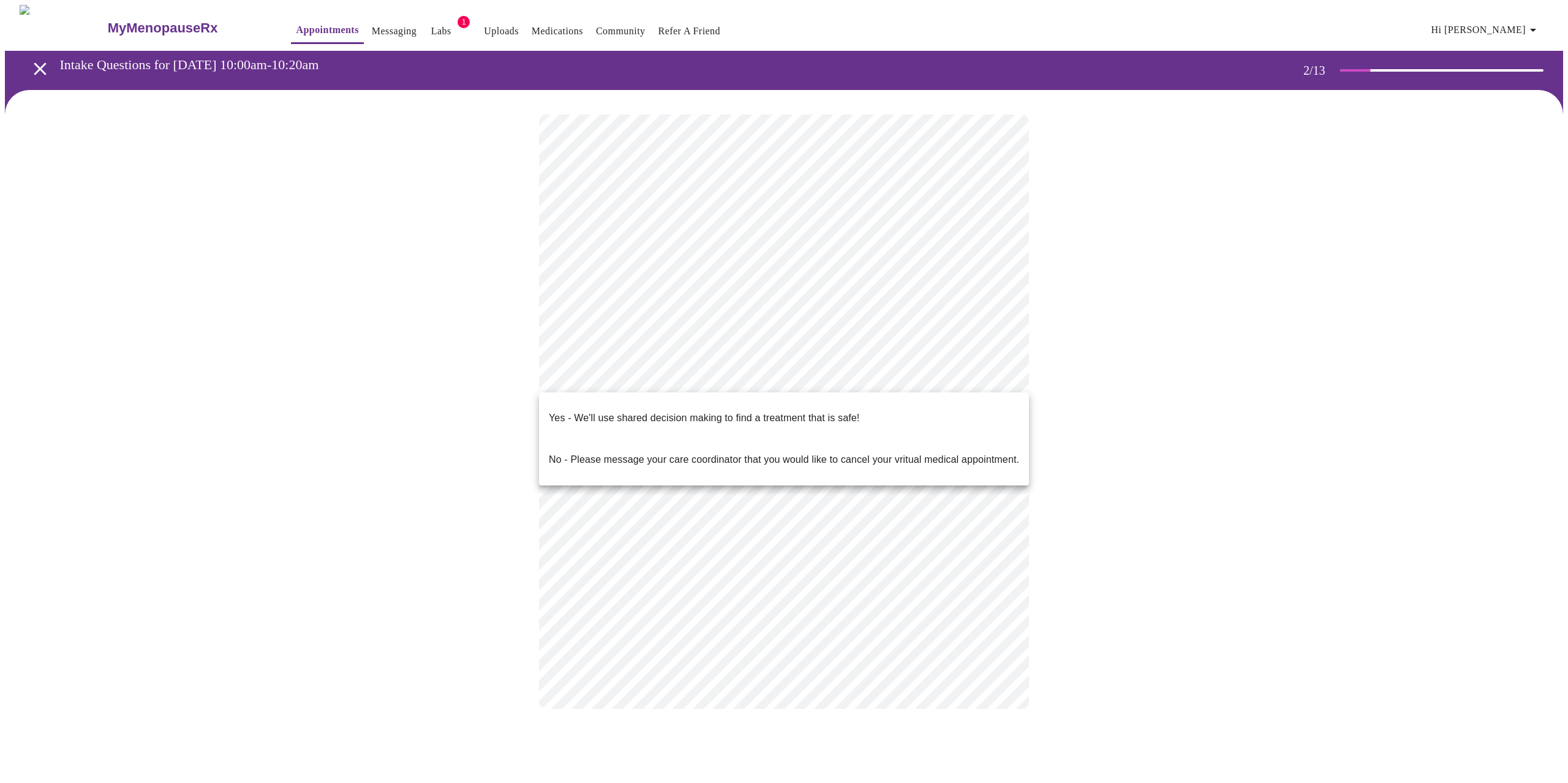
click at [623, 411] on p "Yes - We'll use shared decision making to find a treatment that is safe!" at bounding box center [704, 419] width 310 height 15
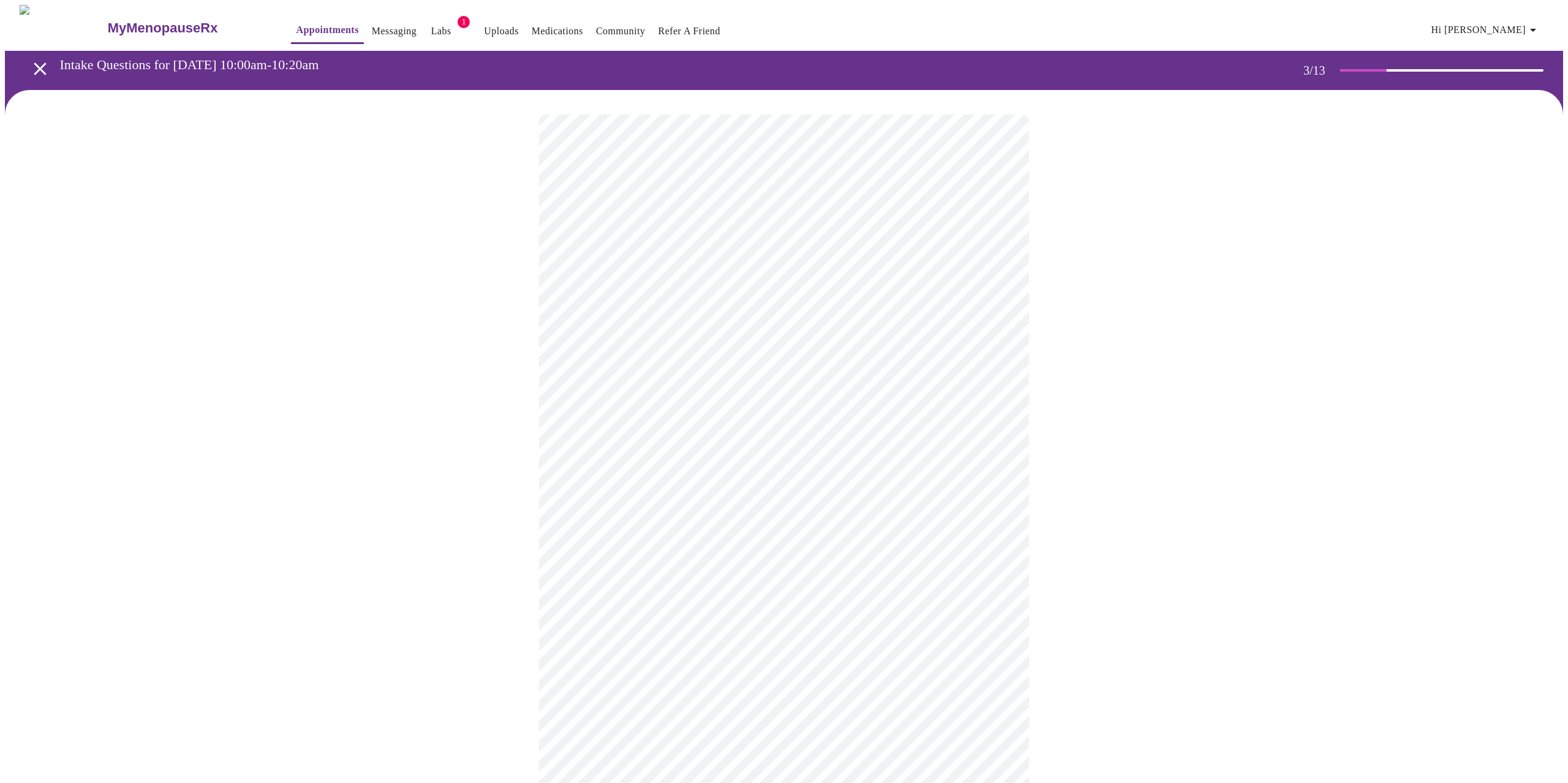
click at [759, 297] on li "None" at bounding box center [779, 299] width 450 height 22
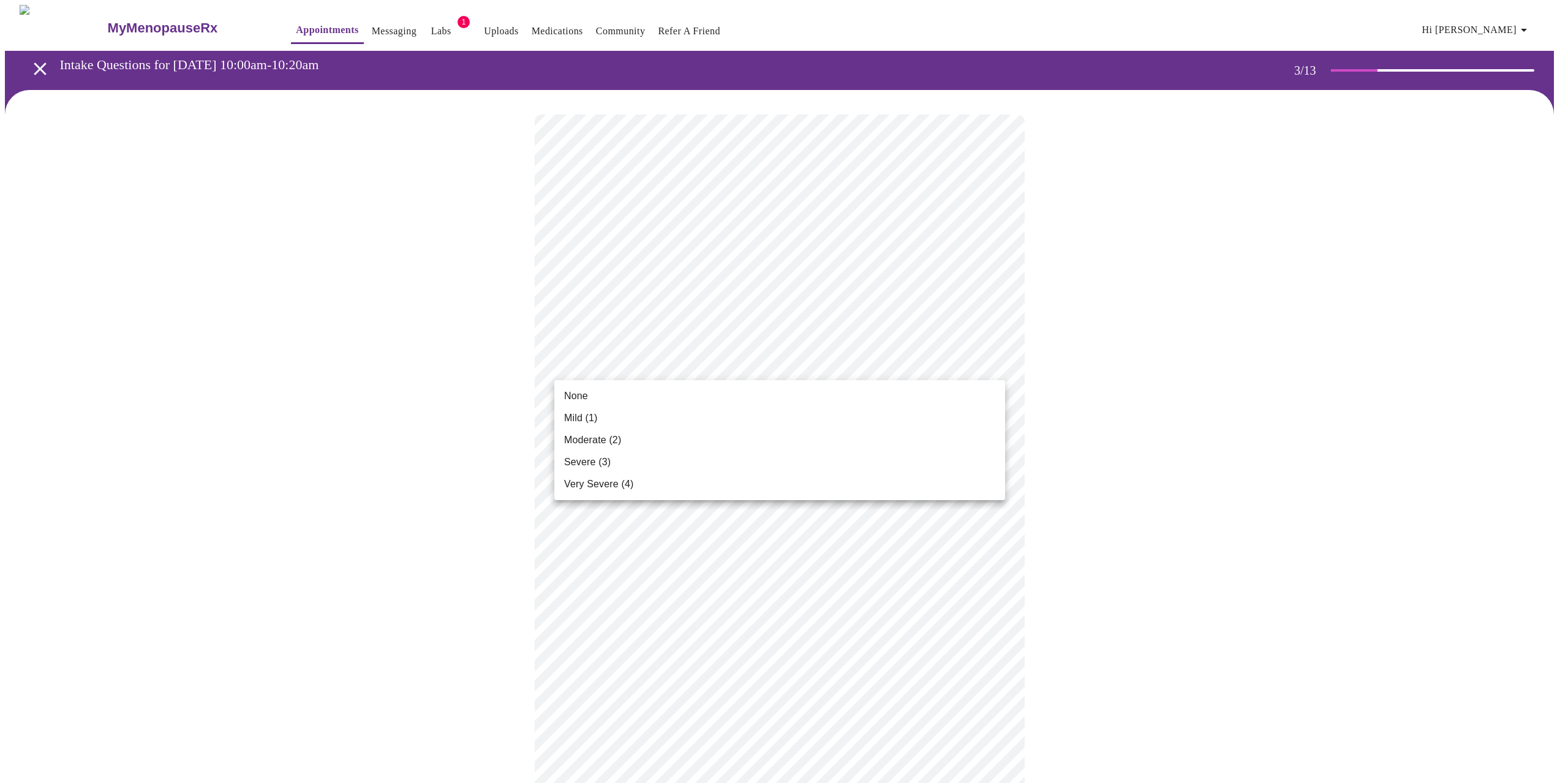
click at [703, 392] on li "None" at bounding box center [779, 395] width 450 height 22
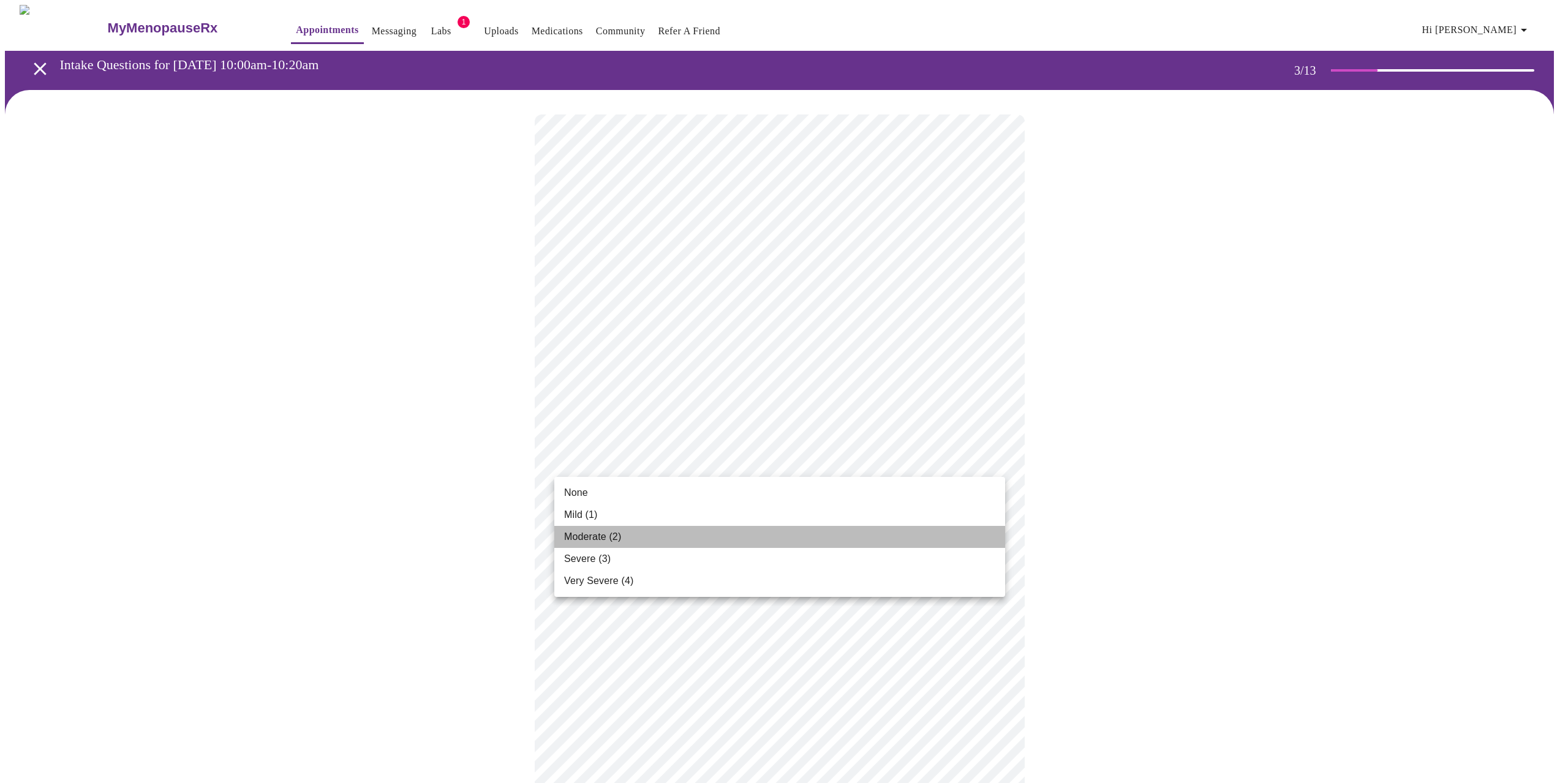
click at [692, 547] on li "Moderate (2)" at bounding box center [779, 536] width 450 height 22
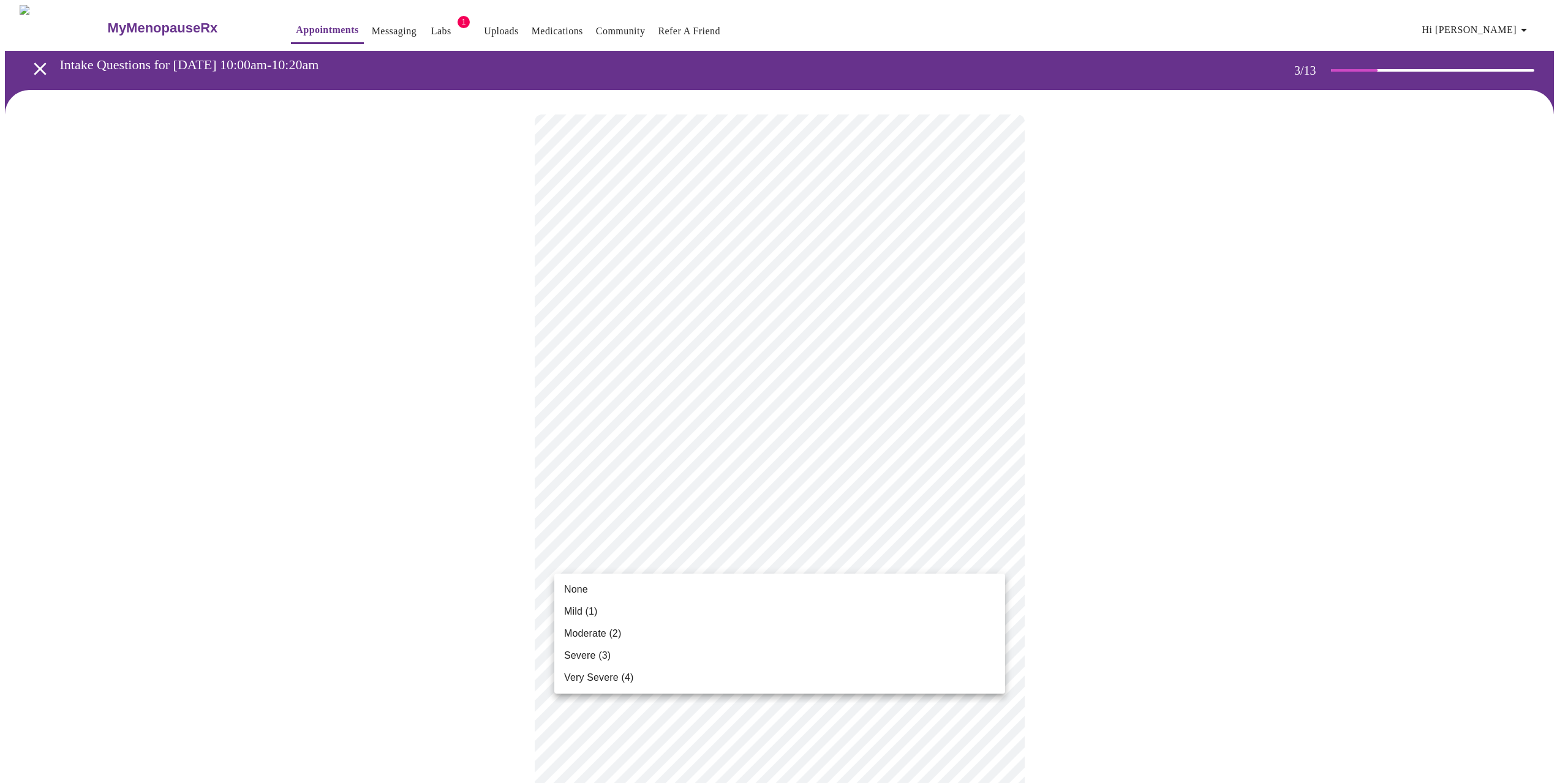
click at [691, 553] on body "MyMenopauseRx Appointments Messaging Labs 1 Uploads Medications Community Refer…" at bounding box center [784, 794] width 1558 height 1577
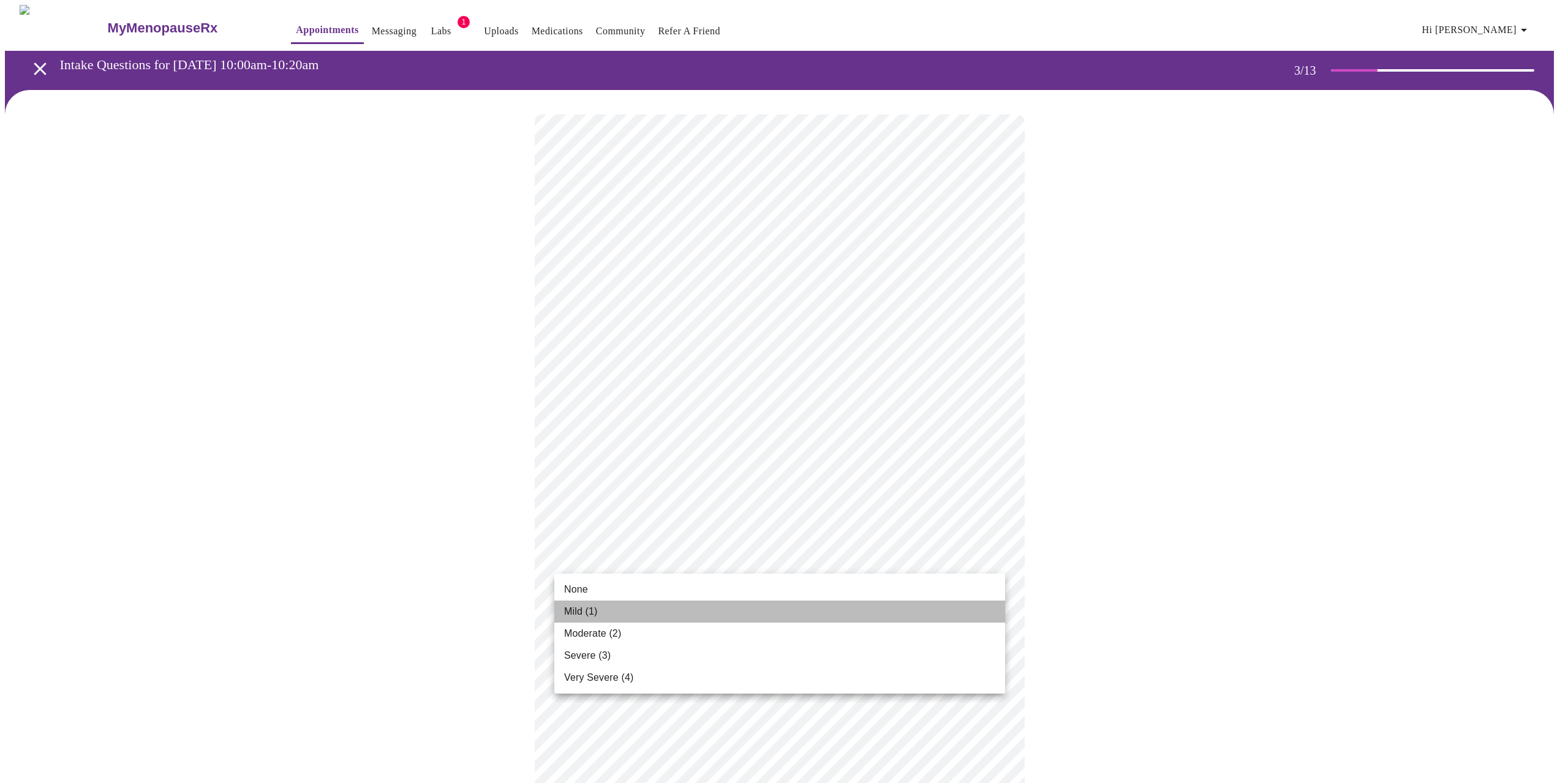
click at [686, 614] on li "Mild (1)" at bounding box center [779, 611] width 450 height 22
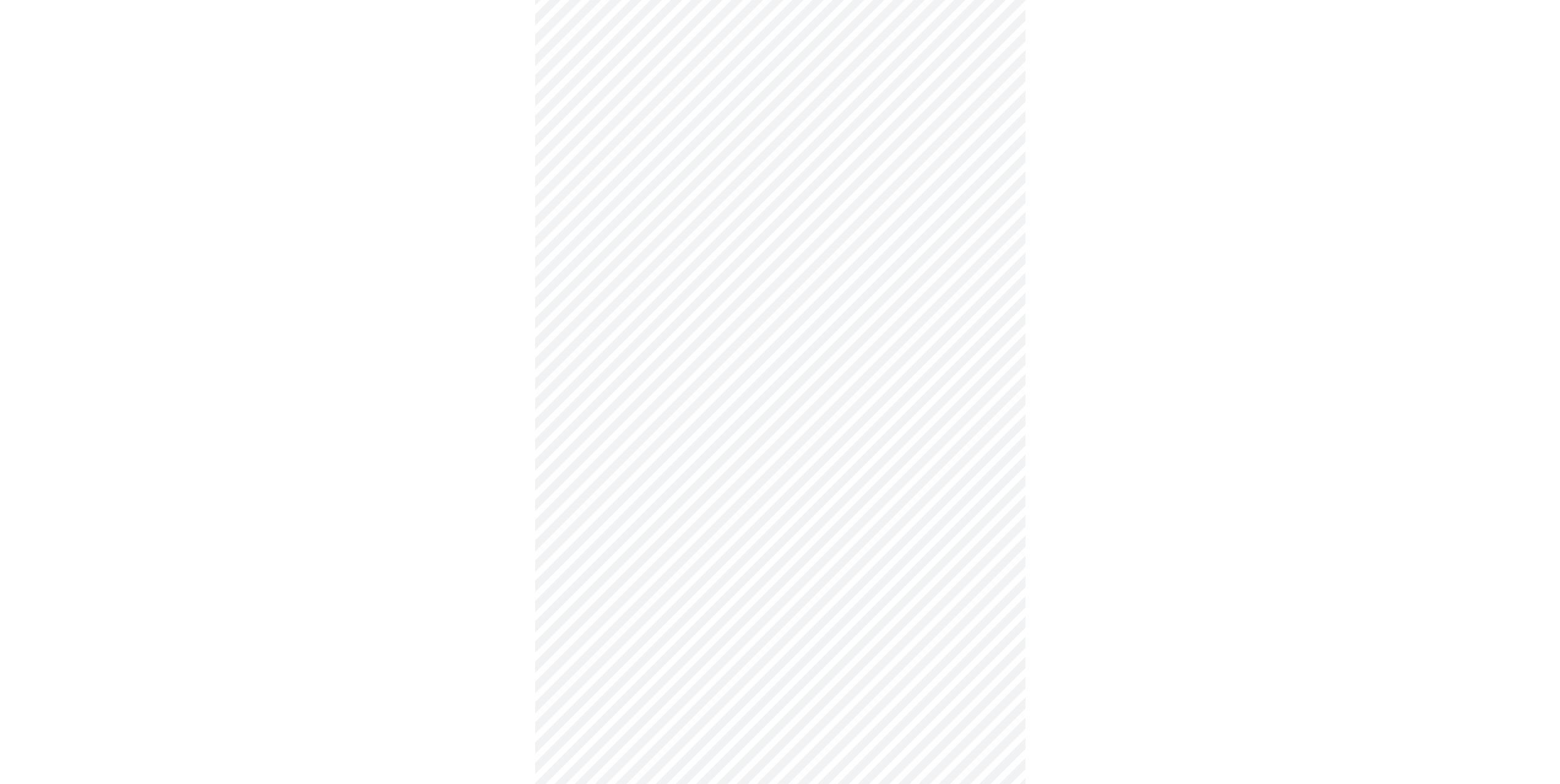
scroll to position [307, 0]
click at [670, 342] on body "MyMenopauseRx Appointments Messaging Labs 1 Uploads Medications Community Refer…" at bounding box center [785, 479] width 1560 height 1562
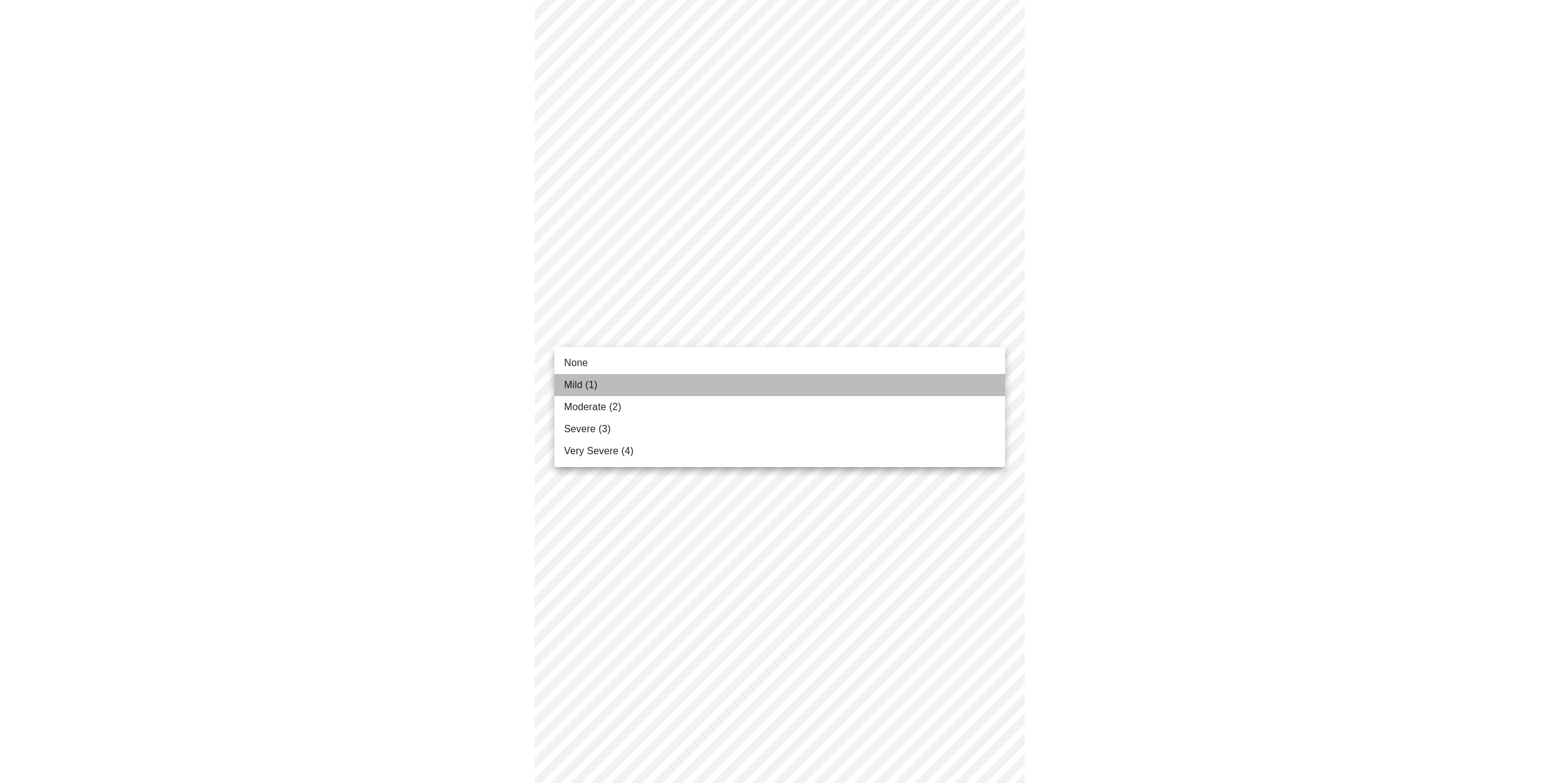
click at [666, 382] on li "Mild (1)" at bounding box center [779, 385] width 450 height 22
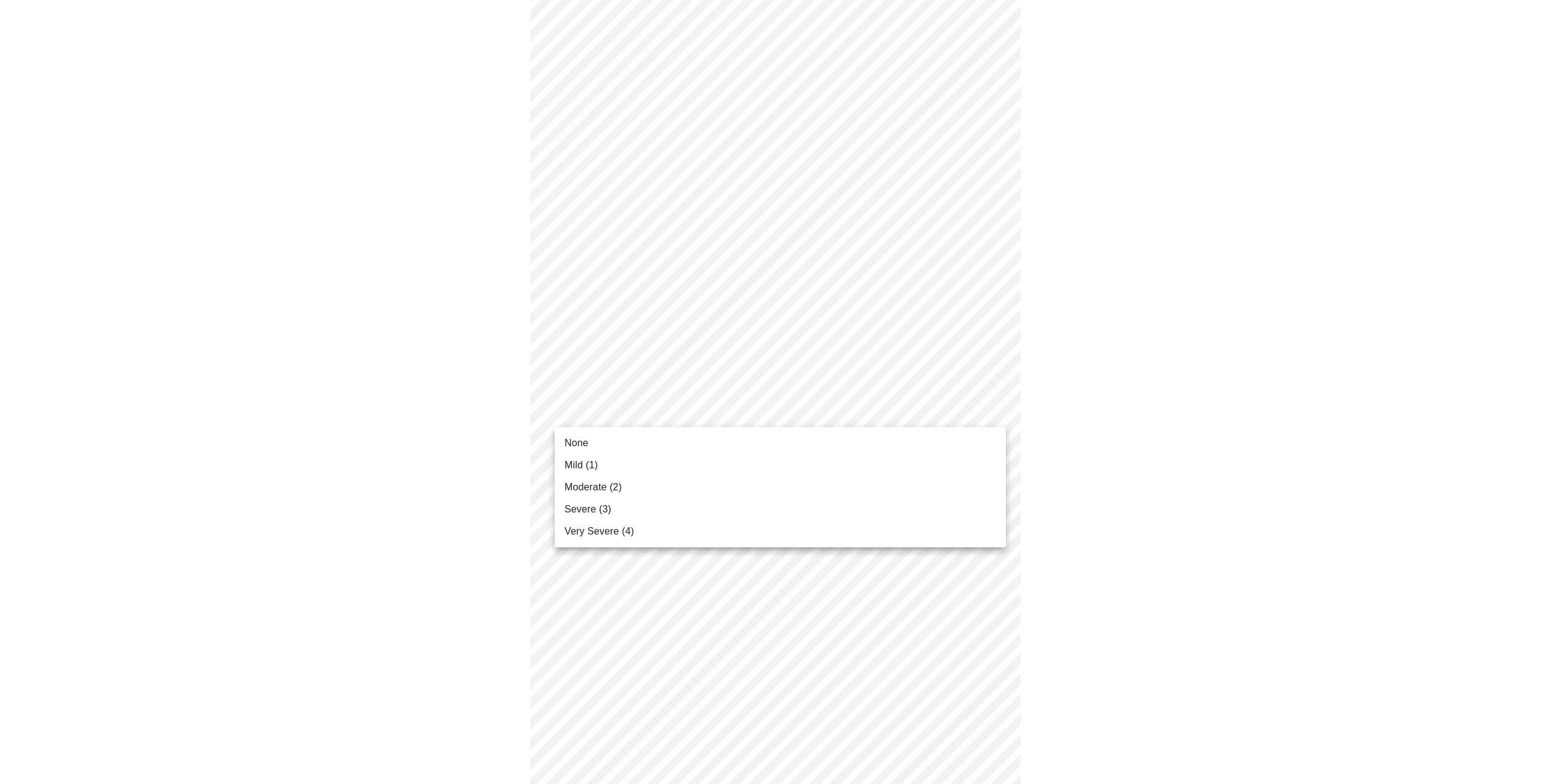
click at [667, 411] on body "MyMenopauseRx Appointments Messaging Labs 1 Uploads Medications Community Refer…" at bounding box center [780, 470] width 1550 height 1545
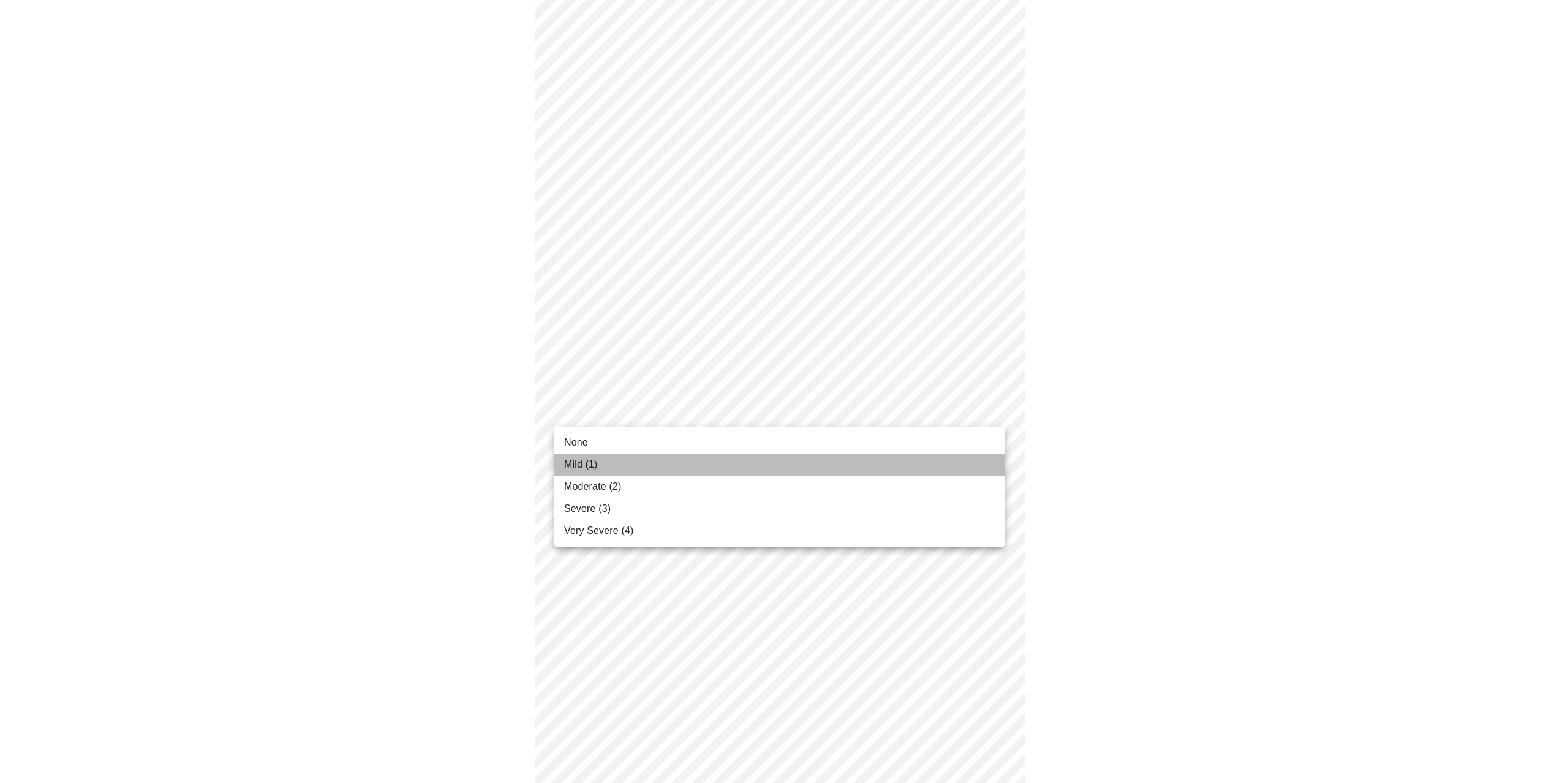
click at [664, 469] on li "Mild (1)" at bounding box center [779, 465] width 450 height 22
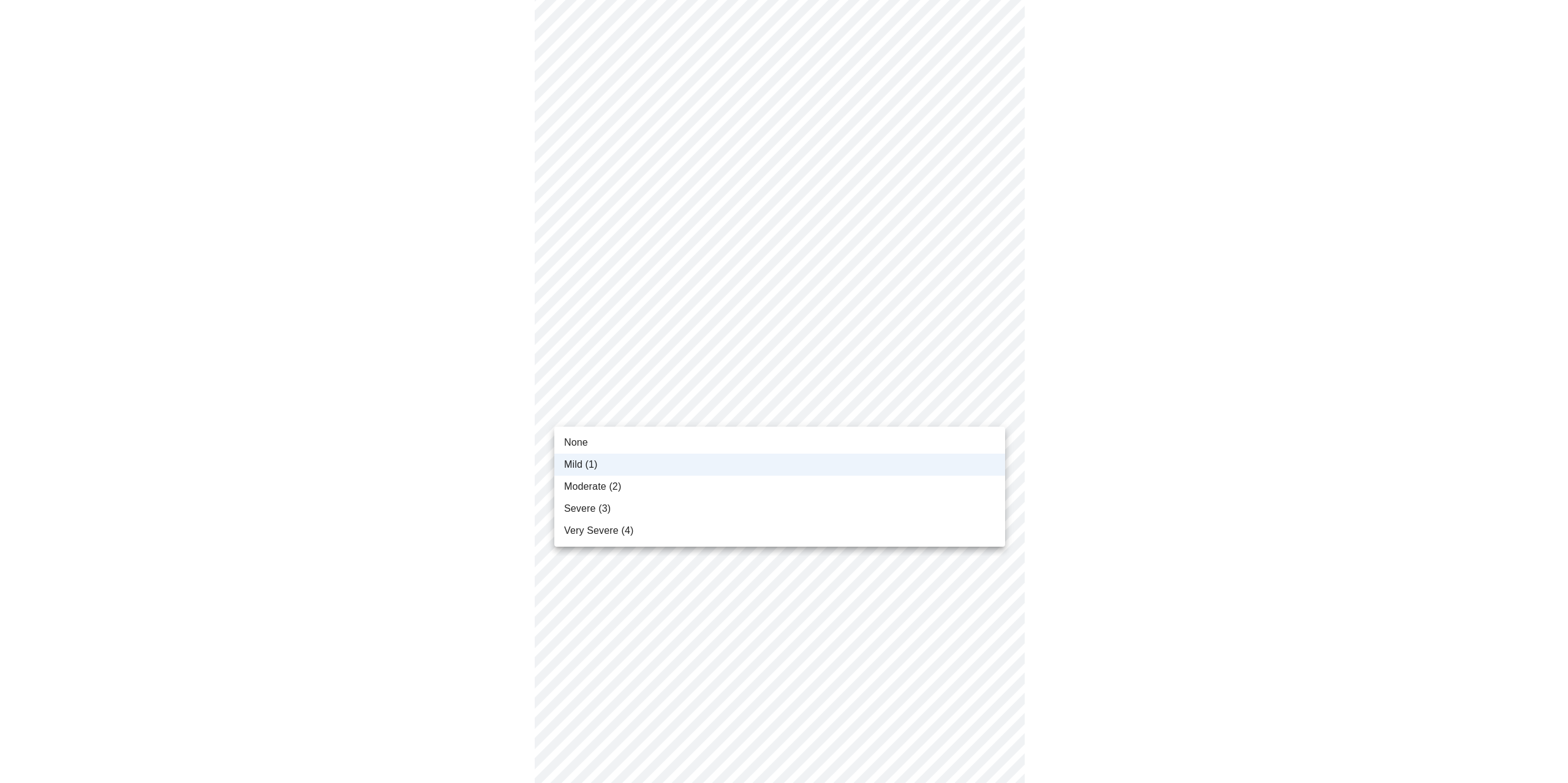
click at [671, 416] on body "MyMenopauseRx Appointments Messaging Labs 1 Uploads Medications Community Refer…" at bounding box center [784, 462] width 1558 height 1525
click at [664, 486] on li "Moderate (2)" at bounding box center [779, 486] width 450 height 22
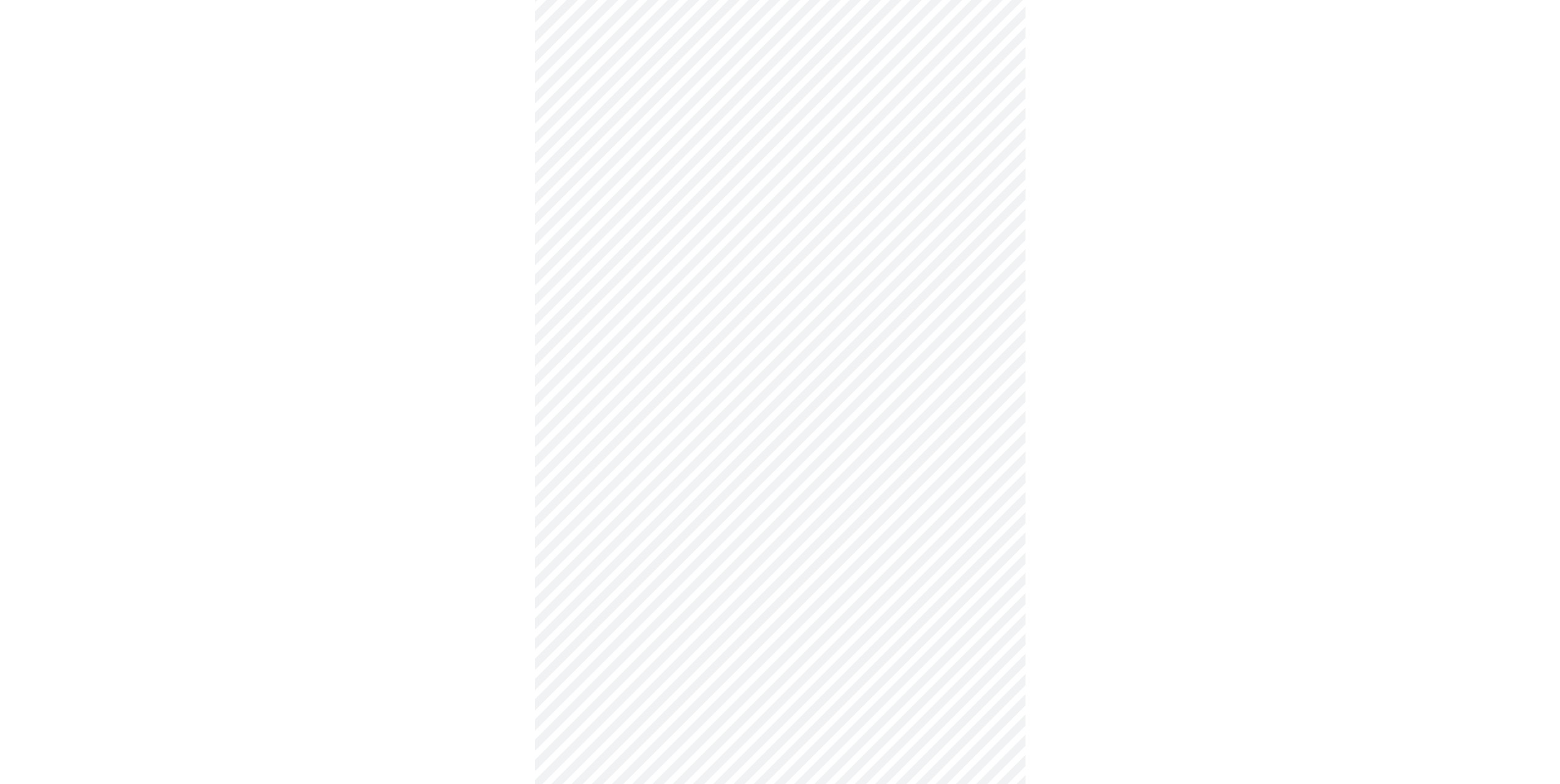
scroll to position [490, 0]
click at [687, 323] on body "MyMenopauseRx Appointments Messaging Labs 1 Uploads Medications Community Refer…" at bounding box center [785, 278] width 1560 height 1527
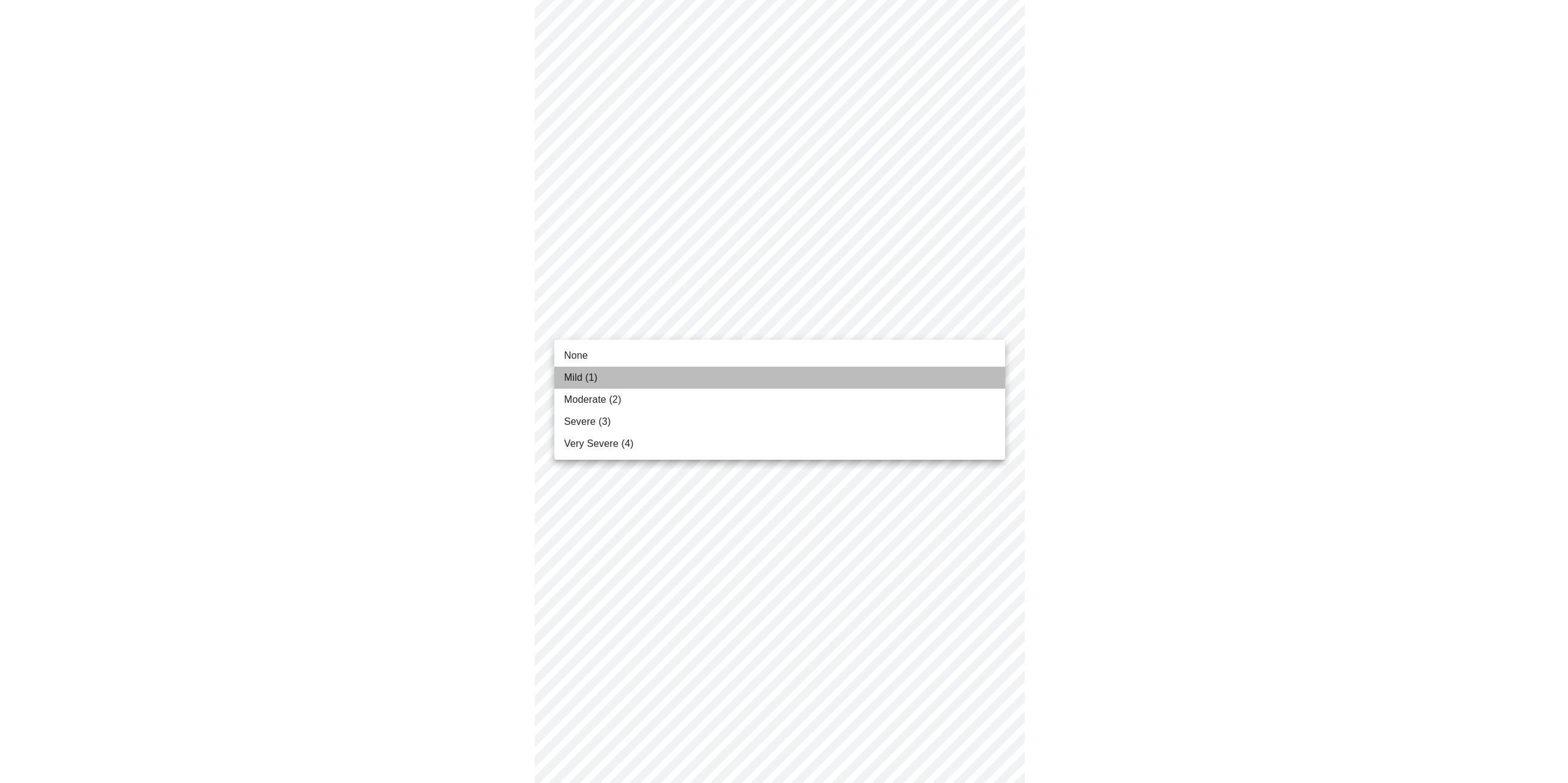
click at [642, 376] on li "Mild (1)" at bounding box center [779, 377] width 450 height 22
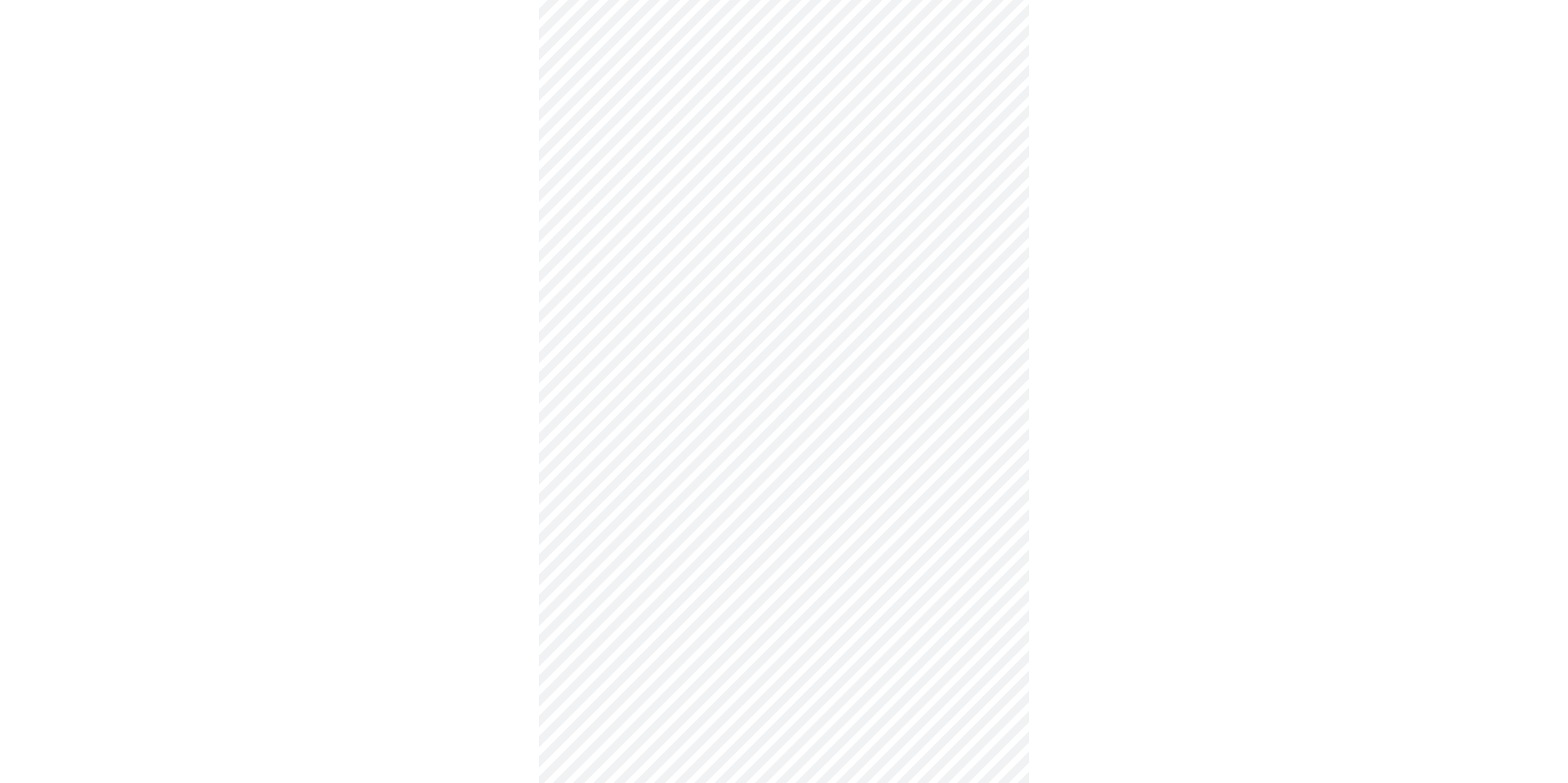
click at [662, 313] on body "MyMenopauseRx Appointments Messaging Labs 1 Uploads Medications Community Refer…" at bounding box center [784, 269] width 1558 height 1508
click at [648, 395] on li "Moderate (2)" at bounding box center [779, 399] width 450 height 22
click at [642, 428] on body "MyMenopauseRx Appointments Messaging Labs 1 Uploads Medications Community Refer…" at bounding box center [784, 269] width 1558 height 1508
click at [633, 498] on li "Moderate (2)" at bounding box center [779, 496] width 450 height 22
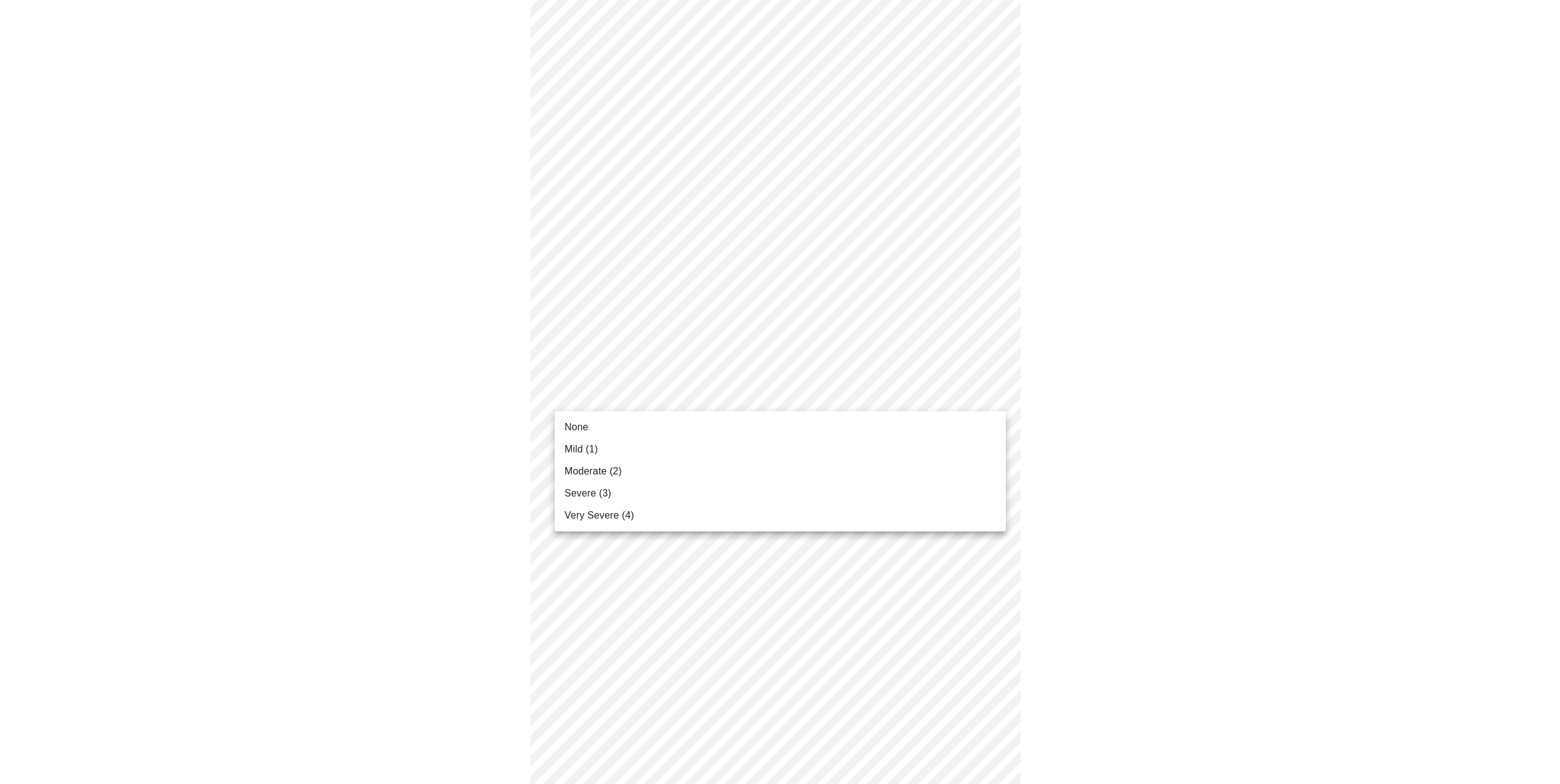
click at [660, 392] on body "MyMenopauseRx Appointments Messaging Labs 1 Uploads Medications Community Refer…" at bounding box center [780, 138] width 1550 height 1493
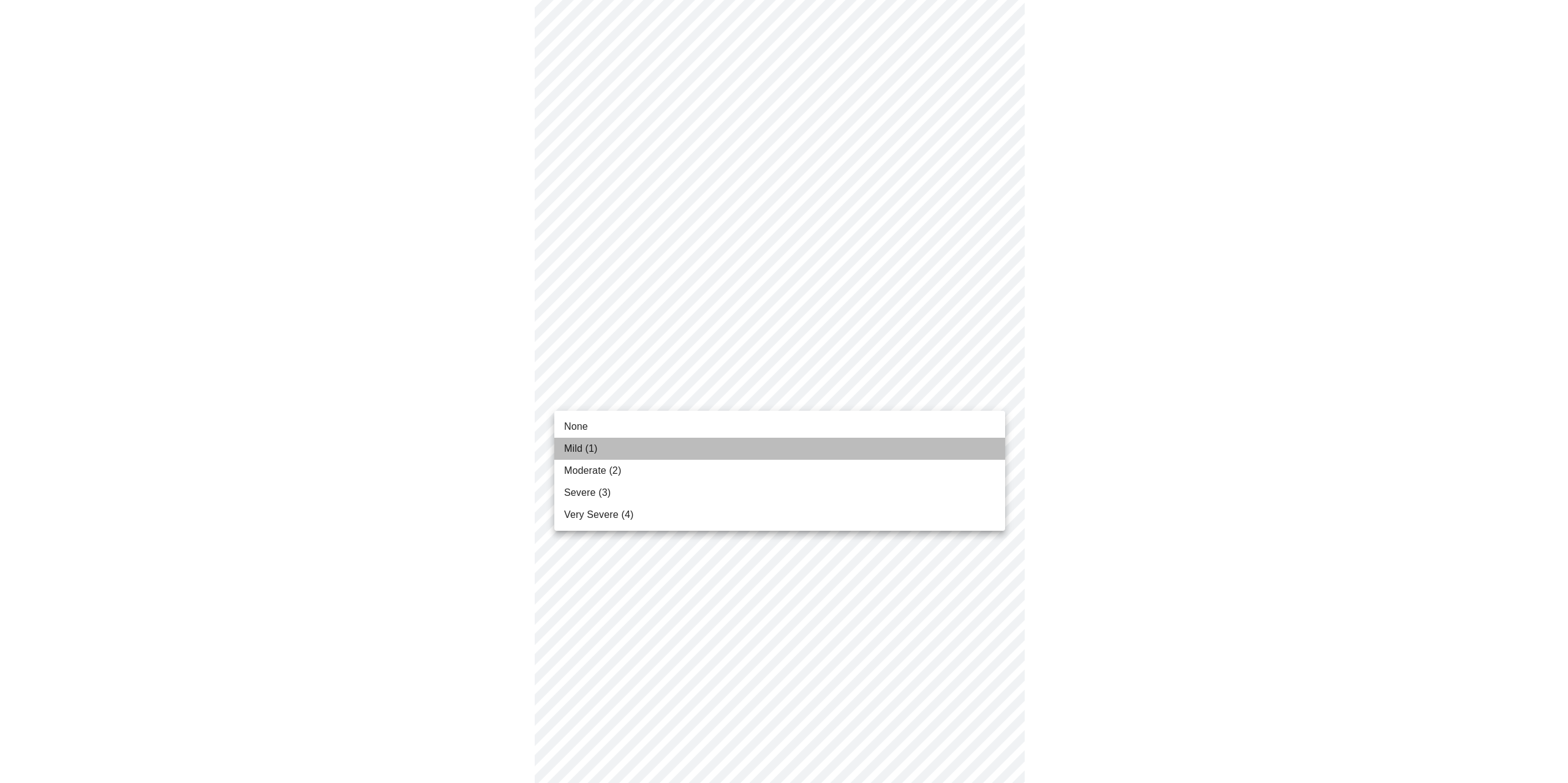
click at [640, 449] on li "Mild (1)" at bounding box center [779, 448] width 450 height 22
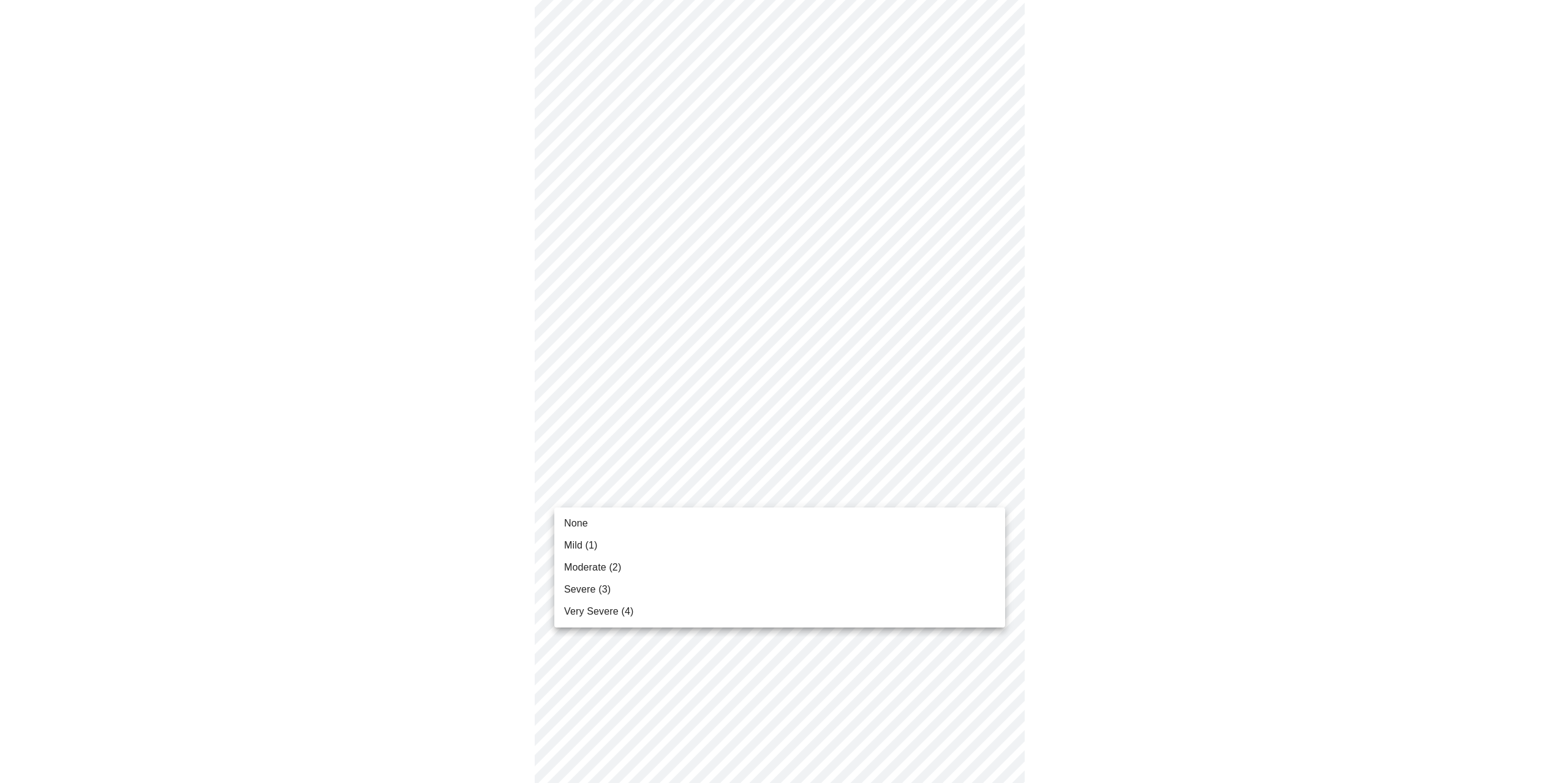
click at [633, 484] on body "MyMenopauseRx Appointments Messaging Labs 1 Uploads Medications Community Refer…" at bounding box center [784, 129] width 1558 height 1474
click at [626, 568] on li "Moderate (2)" at bounding box center [779, 567] width 450 height 22
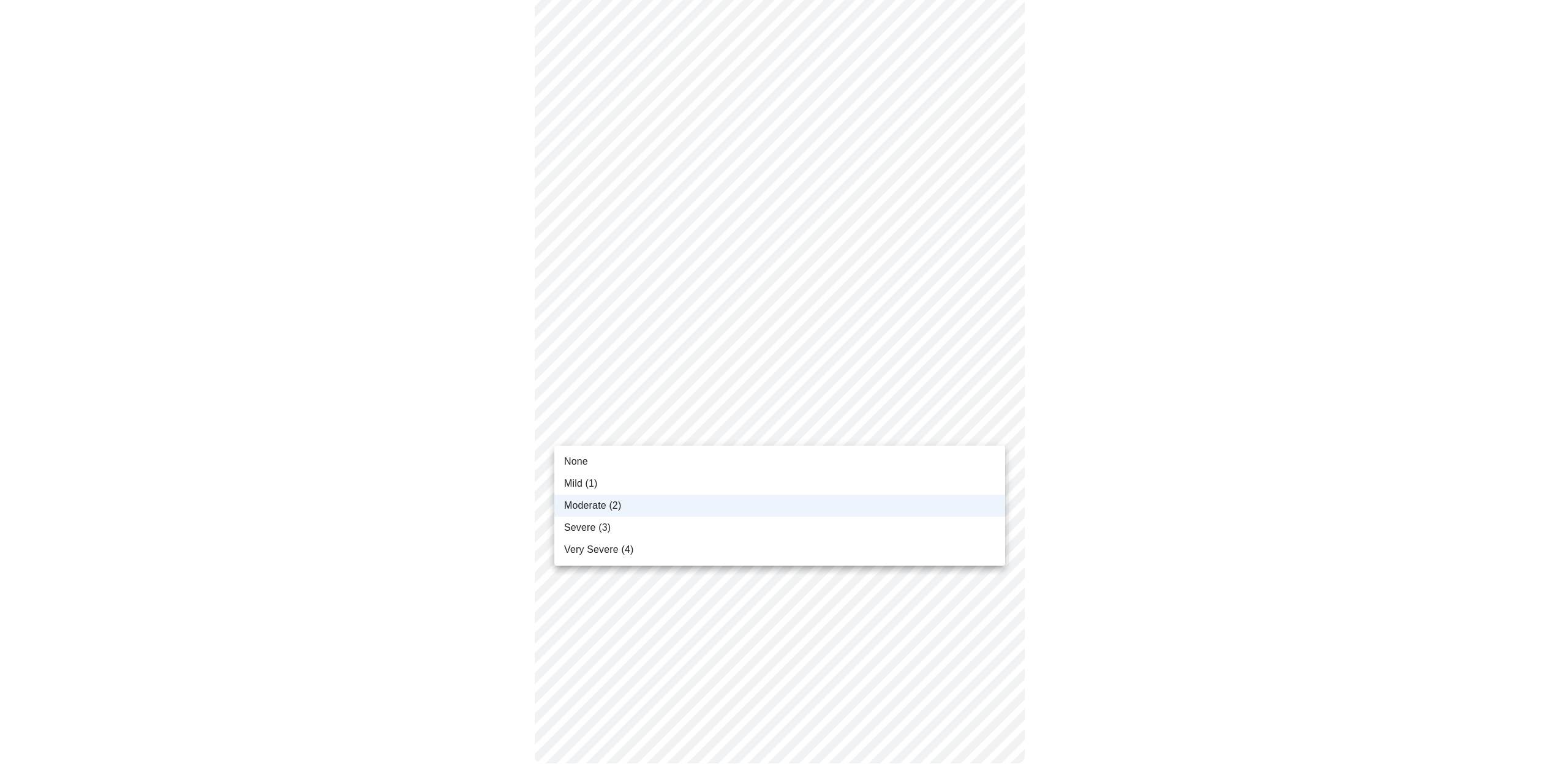
click at [679, 434] on body "MyMenopauseRx Appointments Messaging Labs 1 Uploads Medications Community Refer…" at bounding box center [784, 59] width 1558 height 1457
click at [679, 434] on div at bounding box center [784, 392] width 1568 height 783
click at [679, 434] on body "MyMenopauseRx Appointments Messaging Labs 1 Uploads Medications Community Refer…" at bounding box center [784, 59] width 1558 height 1457
click at [644, 524] on li "Severe (3)" at bounding box center [779, 527] width 450 height 22
click at [646, 535] on body "MyMenopauseRx Appointments Messaging Labs 1 Uploads Medications Community Refer…" at bounding box center [779, 59] width 1548 height 1457
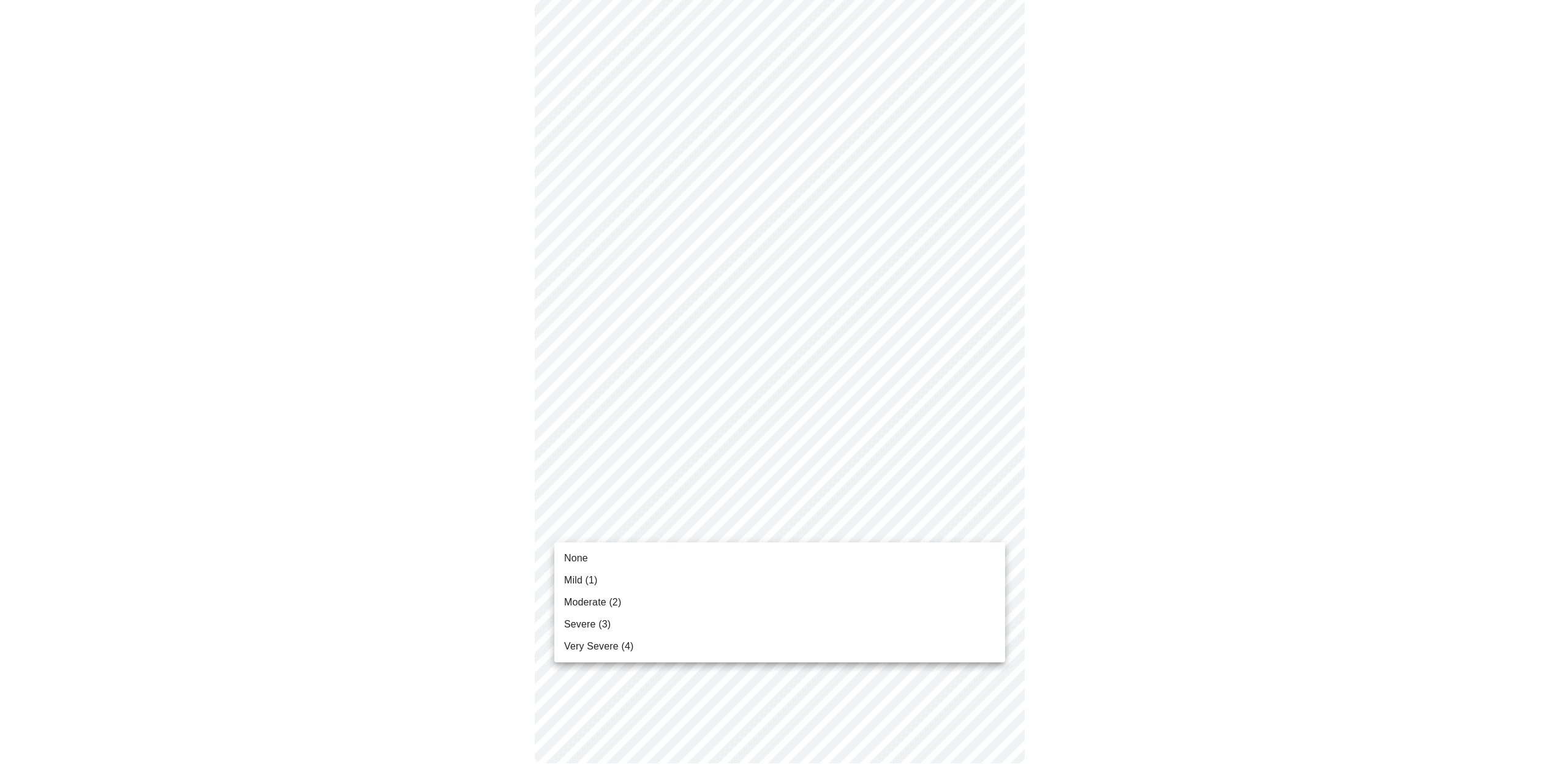
click at [647, 555] on li "None" at bounding box center [779, 558] width 450 height 22
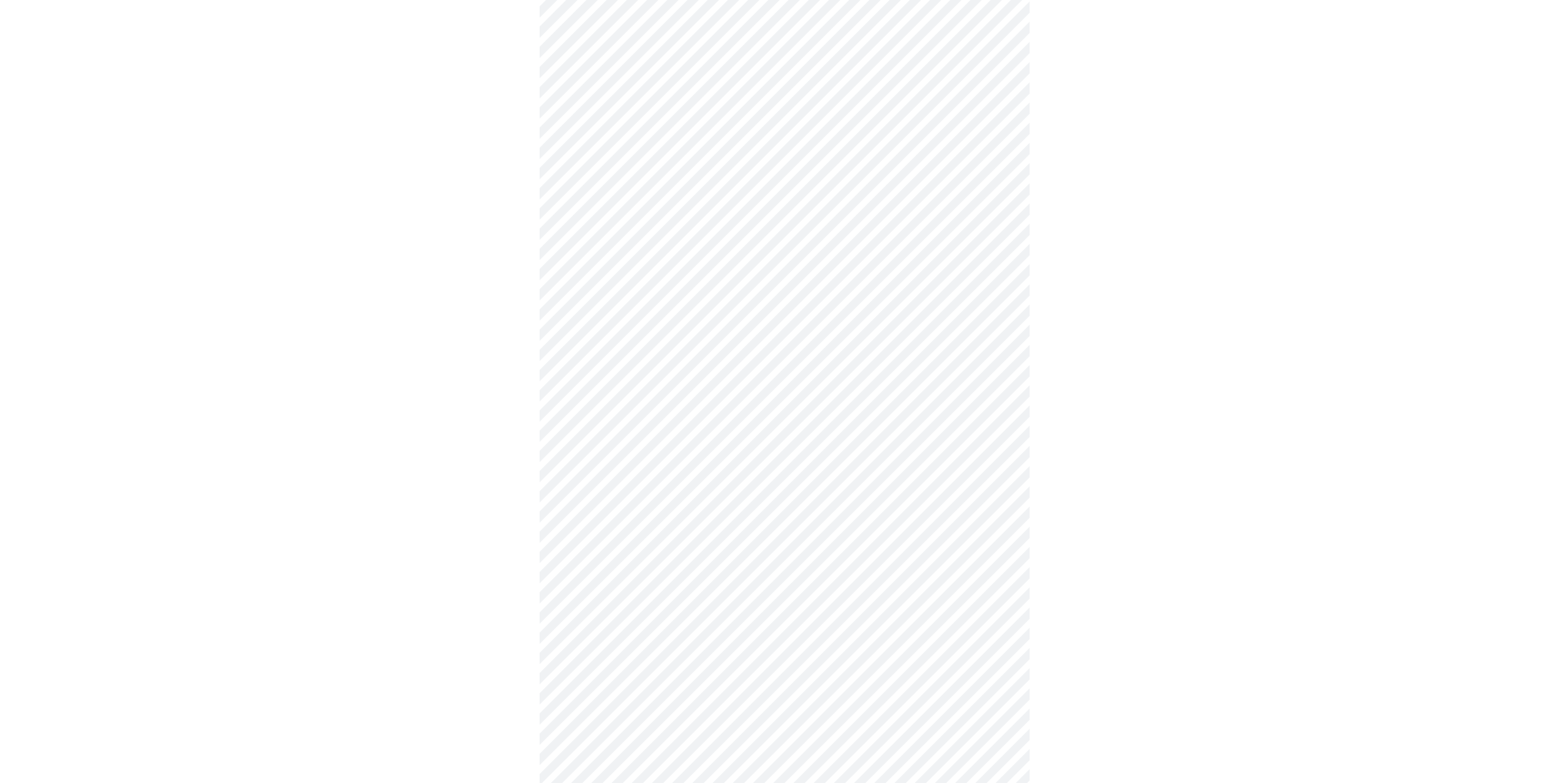
scroll to position [425, 0]
click at [735, 333] on body "MyMenopauseRx Appointments Messaging Labs 1 Uploads Medications Community Refer…" at bounding box center [779, 183] width 1548 height 1208
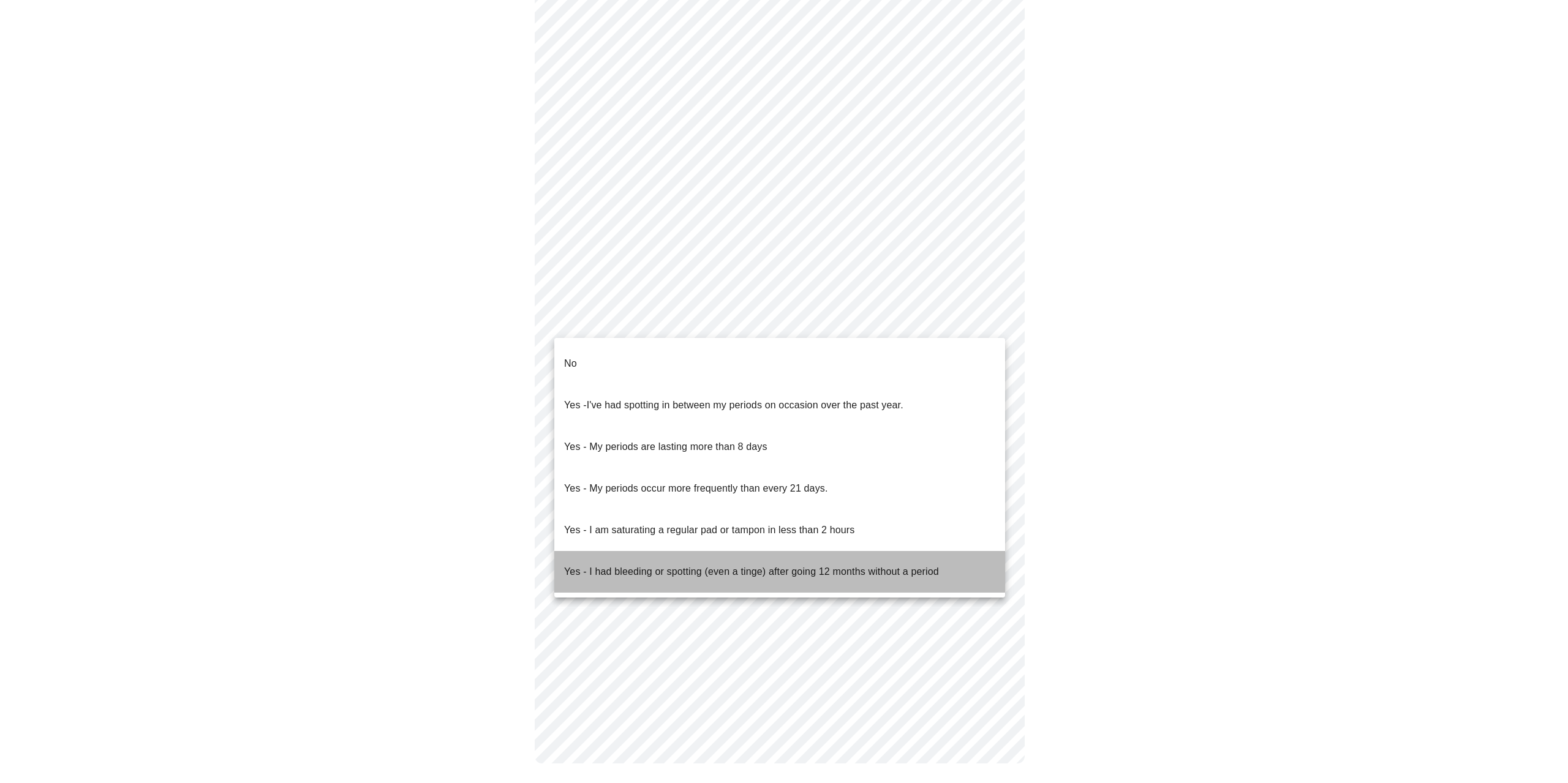
click at [727, 565] on p "Yes - I had bleeding or spotting (even a tinge) after going 12 months without a…" at bounding box center [752, 572] width 375 height 15
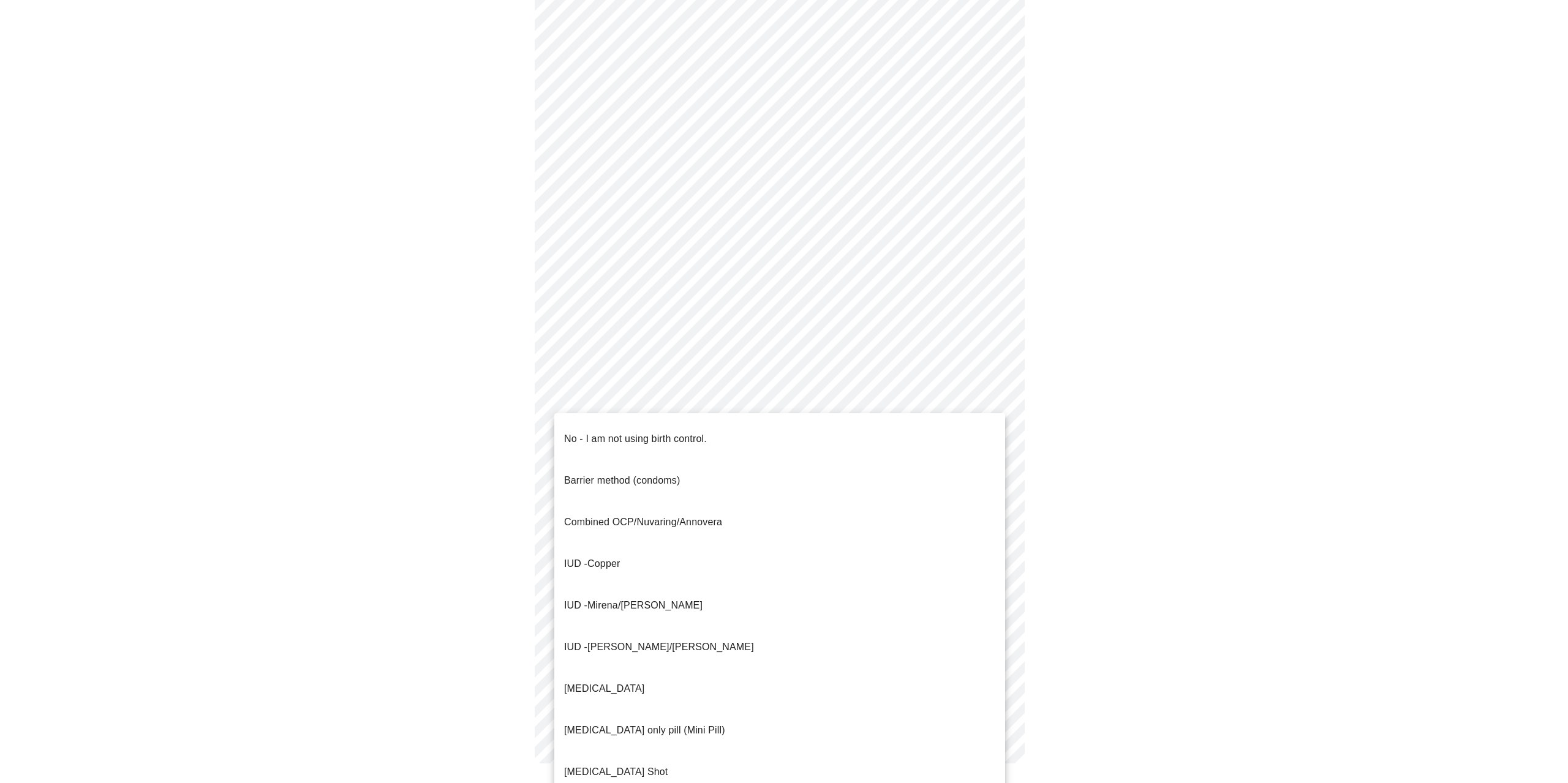
click at [749, 414] on body "MyMenopauseRx Appointments Messaging Labs 1 Uploads Medications Community Refer…" at bounding box center [784, 187] width 1558 height 1201
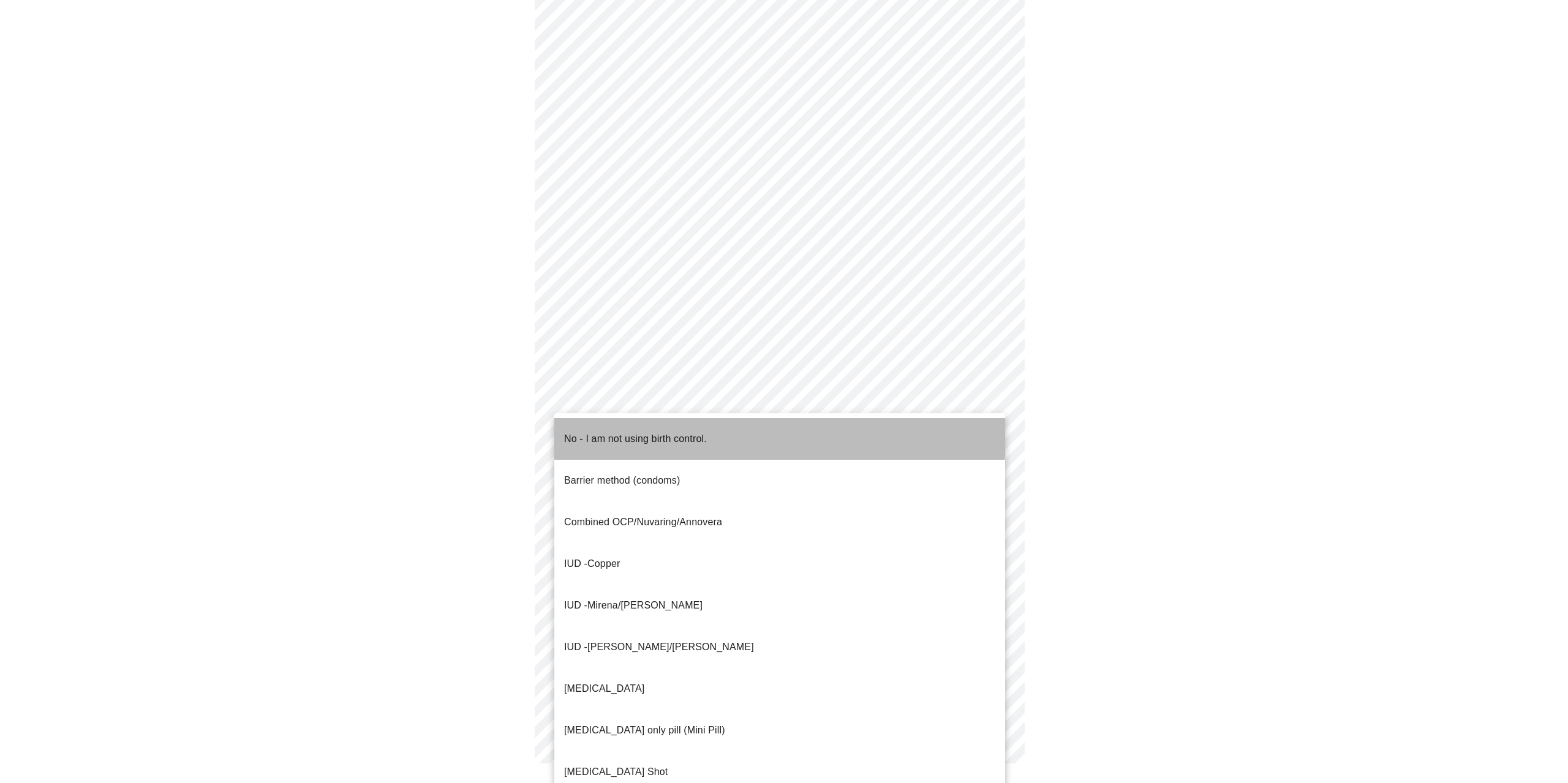
click at [729, 431] on li "No - I am not using birth control." at bounding box center [779, 438] width 450 height 41
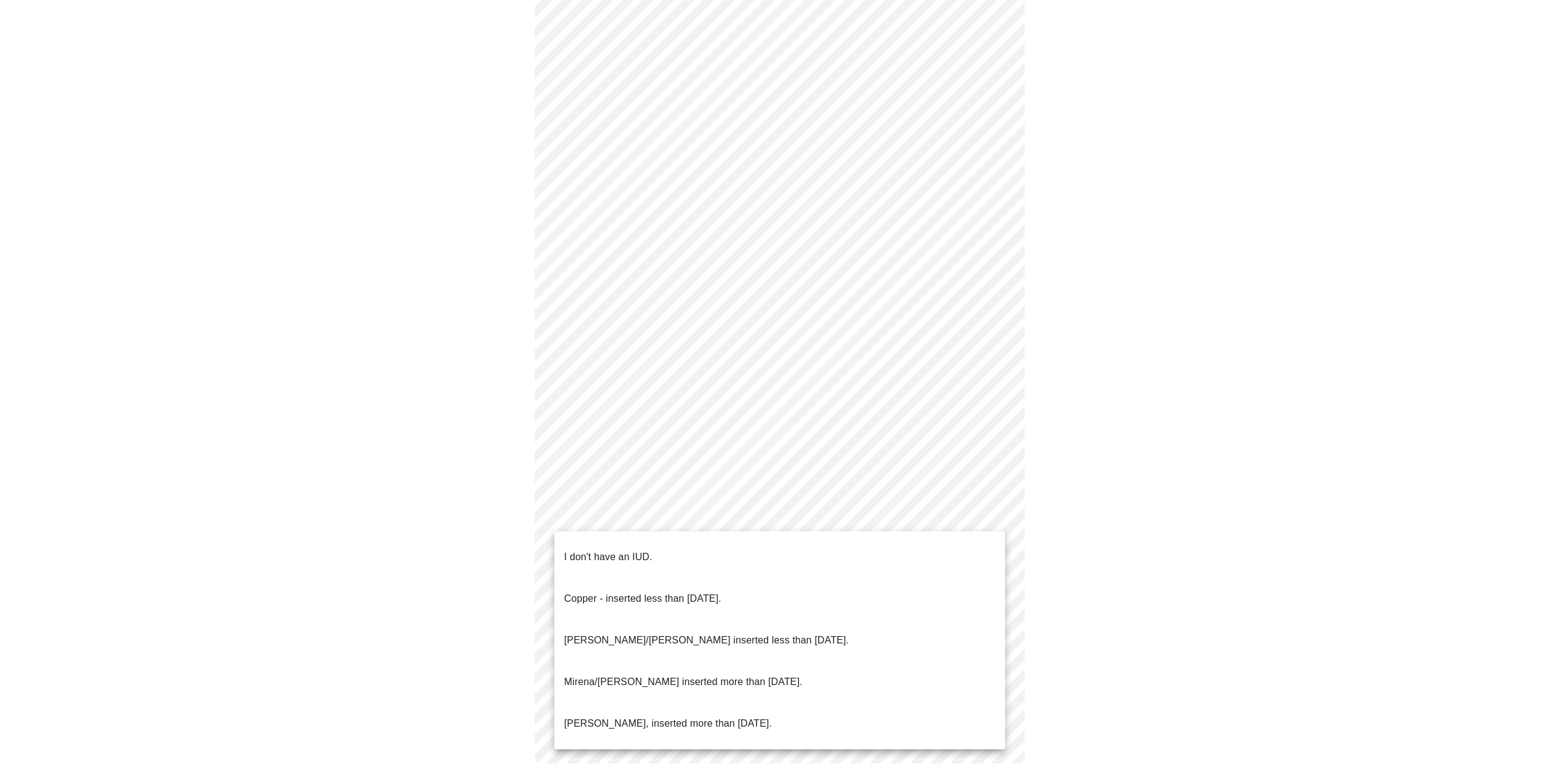
click at [700, 529] on body "MyMenopauseRx Appointments Messaging Labs 1 Uploads Medications Community Refer…" at bounding box center [784, 191] width 1558 height 1194
click at [697, 551] on li "I don't have an IUD." at bounding box center [779, 556] width 450 height 41
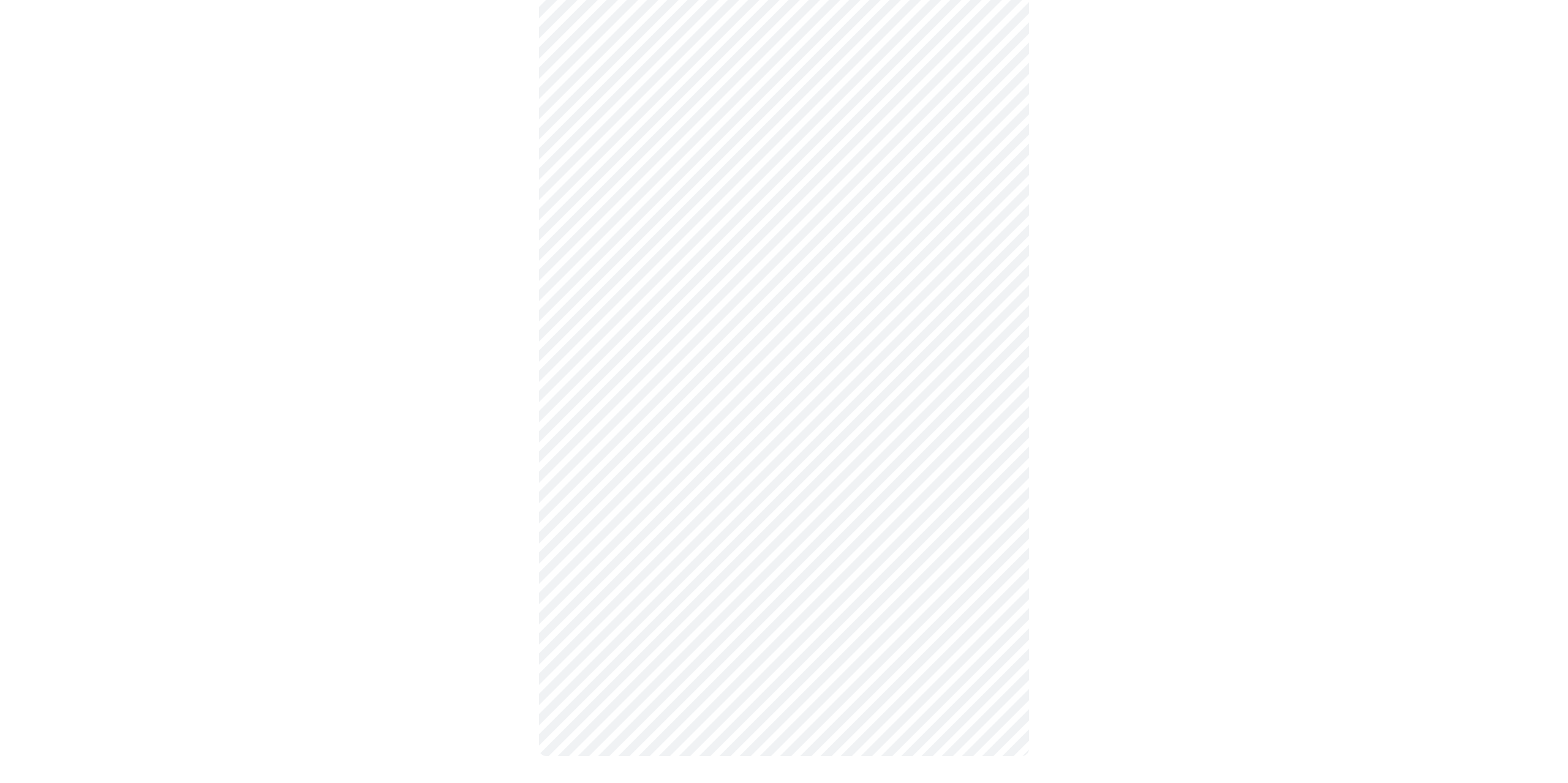
scroll to position [404, 0]
click at [686, 608] on body "MyMenopauseRx Appointments Messaging Labs 1 Uploads Medications Community Refer…" at bounding box center [784, 195] width 1558 height 1187
click at [614, 640] on li "Yes" at bounding box center [779, 654] width 450 height 41
click at [792, 303] on body "MyMenopauseRx Appointments Messaging Labs 1 Uploads Medications Community Refer…" at bounding box center [784, 336] width 1558 height 905
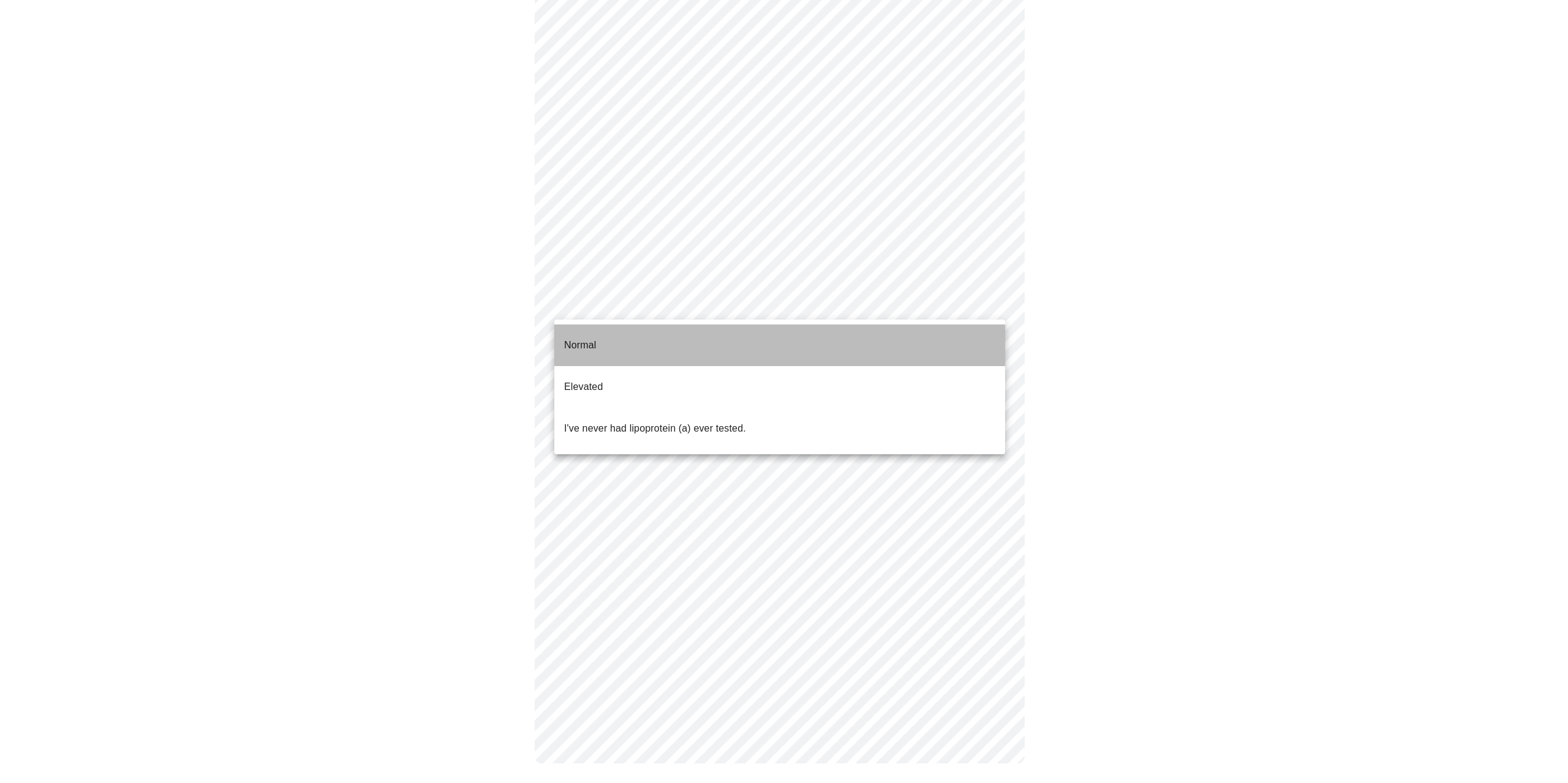
click at [590, 344] on span "Normal" at bounding box center [580, 346] width 32 height 35
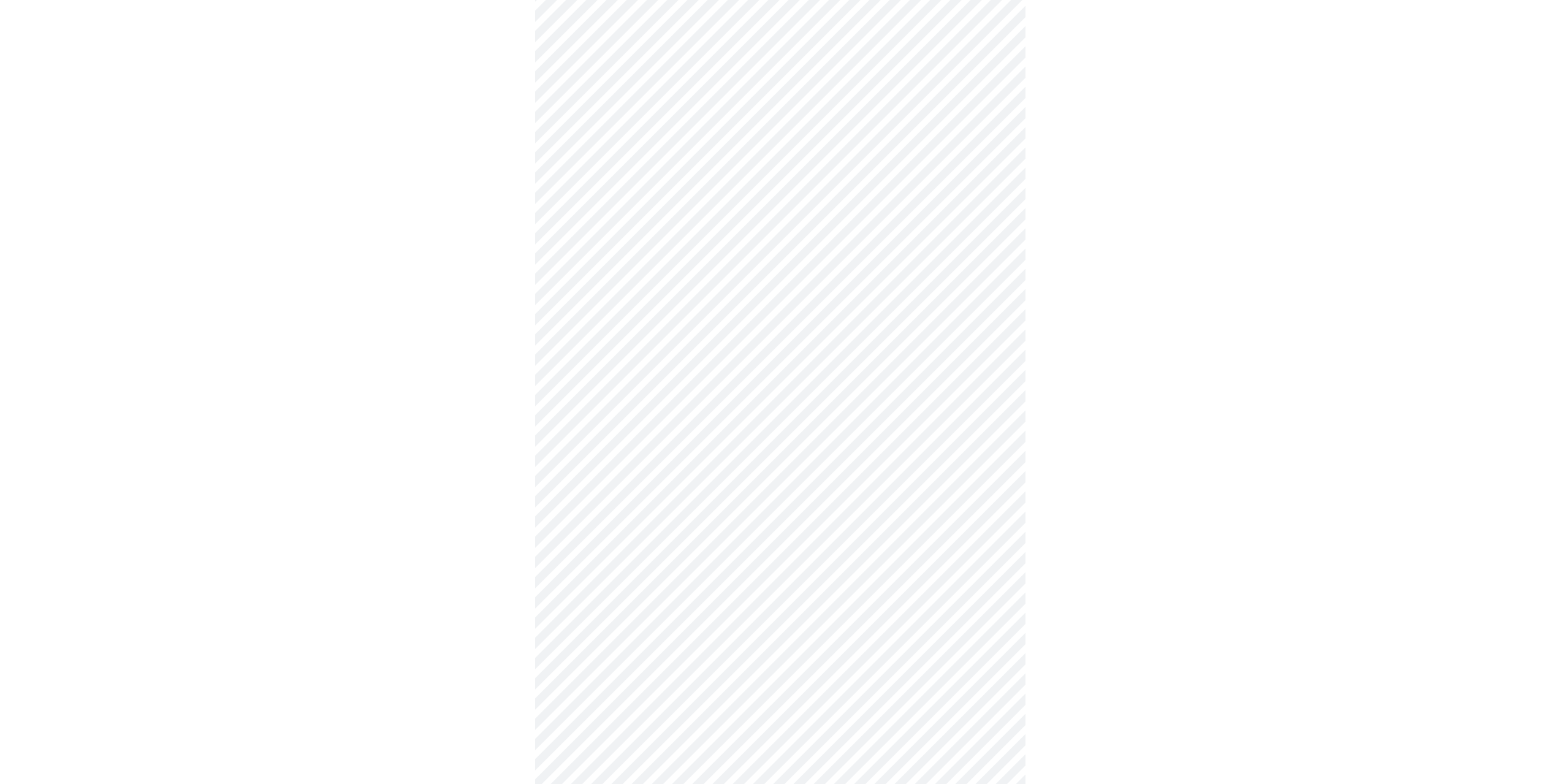
scroll to position [3065, 0]
click at [676, 380] on li "Yes" at bounding box center [780, 382] width 451 height 41
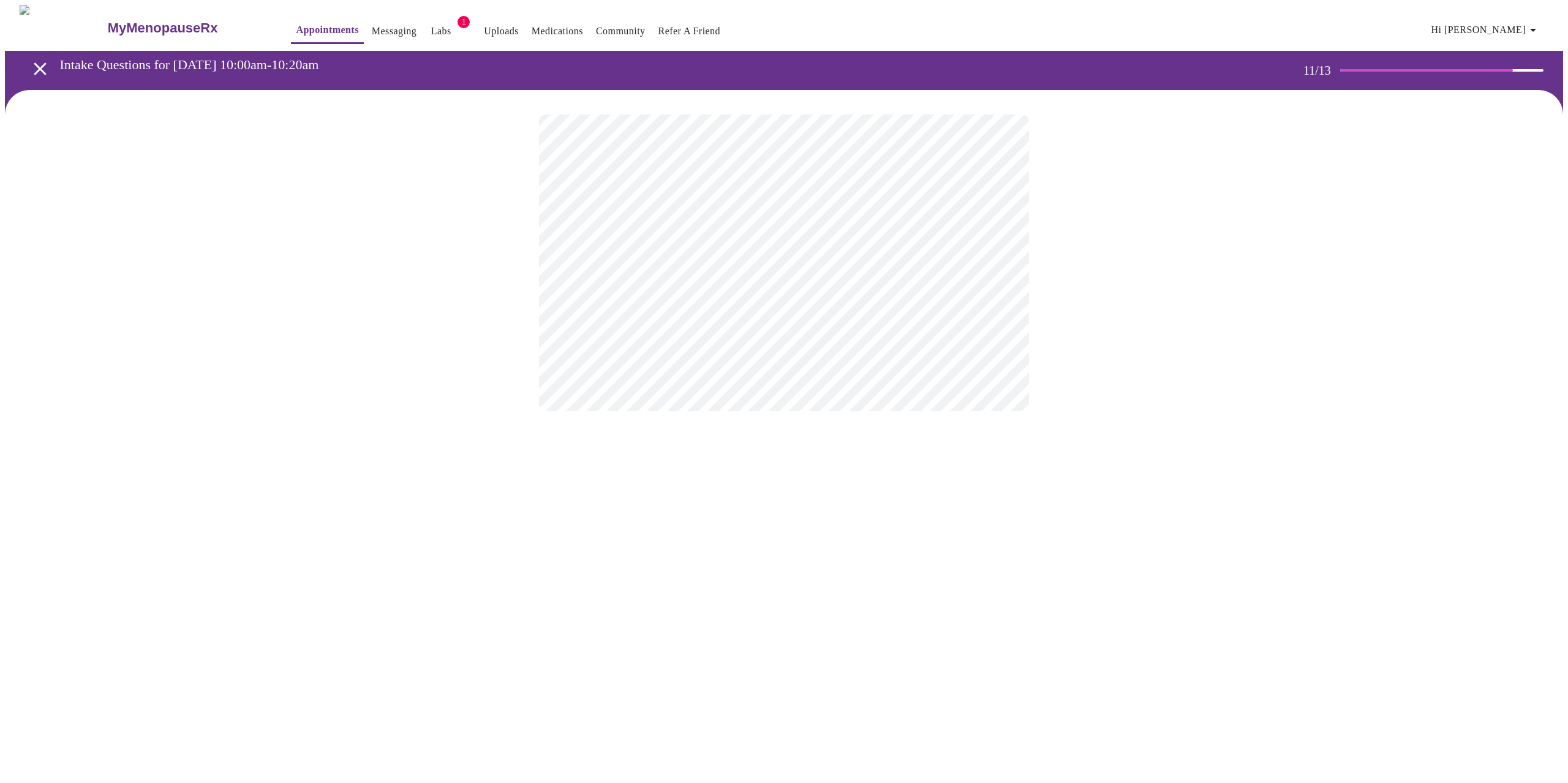
click at [467, 276] on div at bounding box center [784, 263] width 1558 height 346
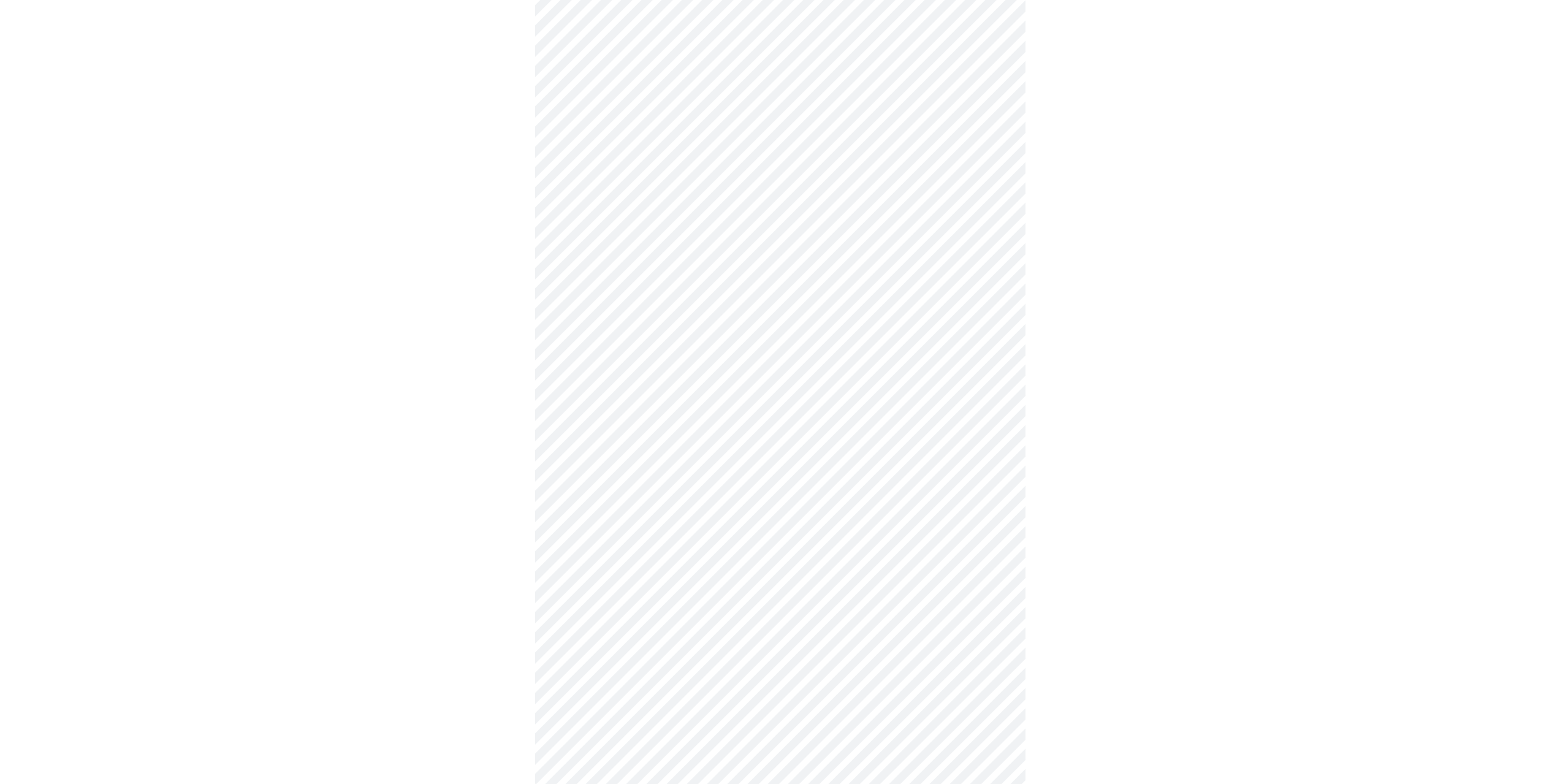
scroll to position [317, 0]
